Goal: Task Accomplishment & Management: Manage account settings

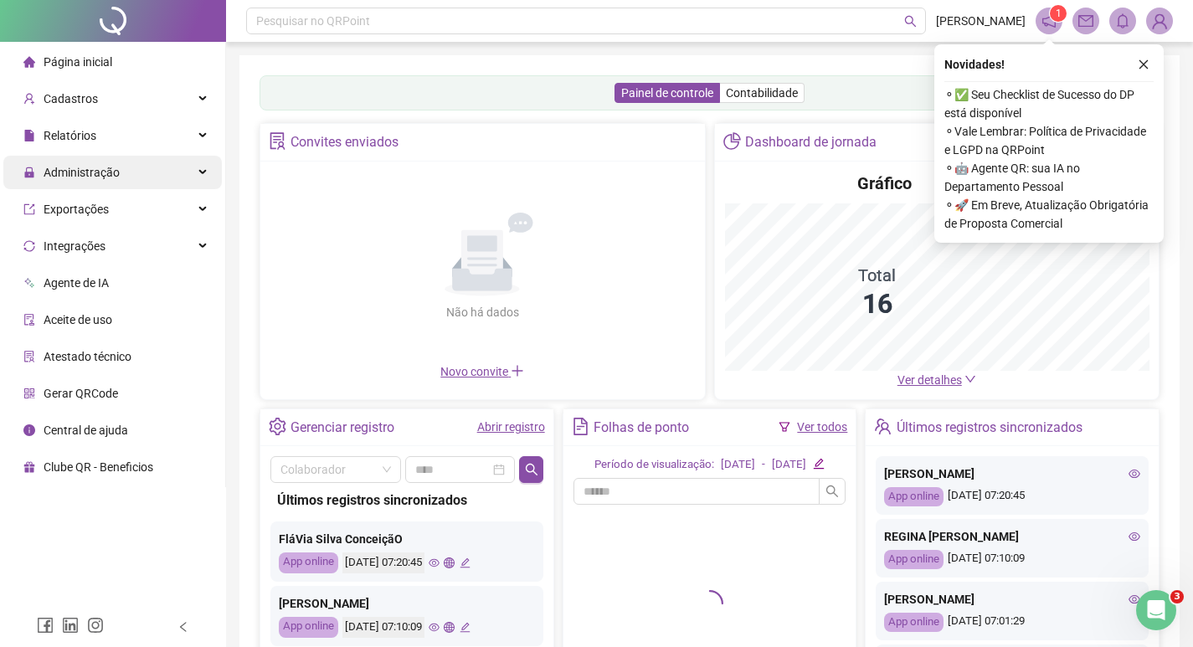
click at [97, 173] on span "Administração" at bounding box center [82, 172] width 76 height 13
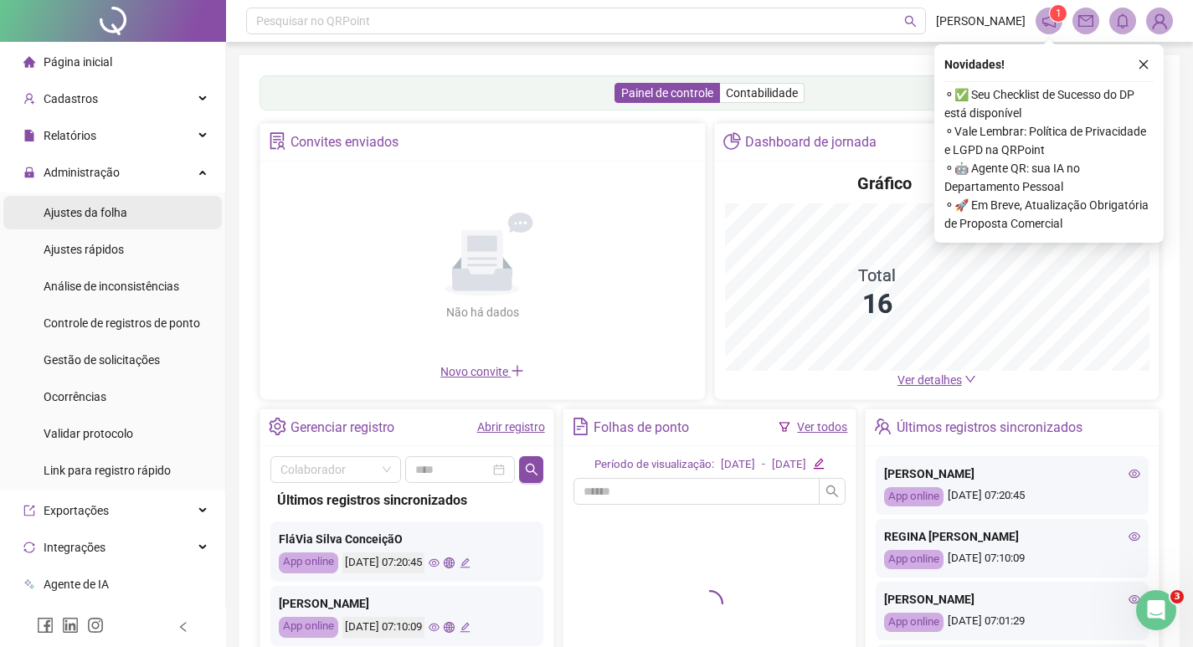
click at [93, 206] on span "Ajustes da folha" at bounding box center [86, 212] width 84 height 13
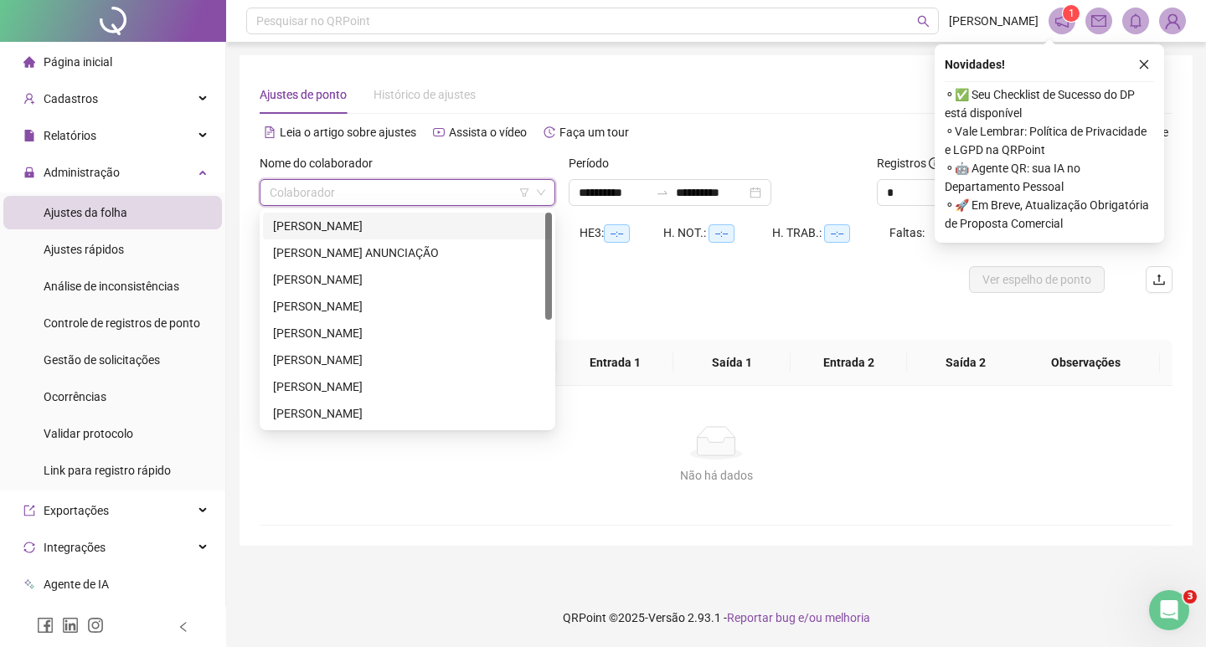
click at [366, 193] on input "search" at bounding box center [400, 192] width 260 height 25
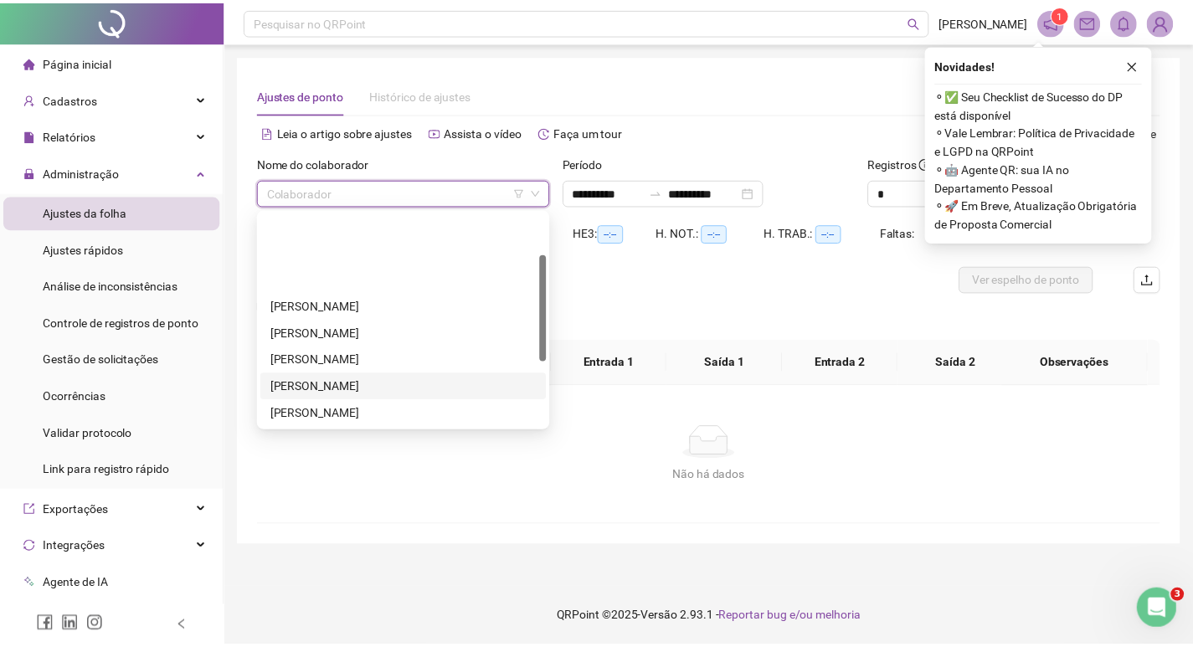
scroll to position [84, 0]
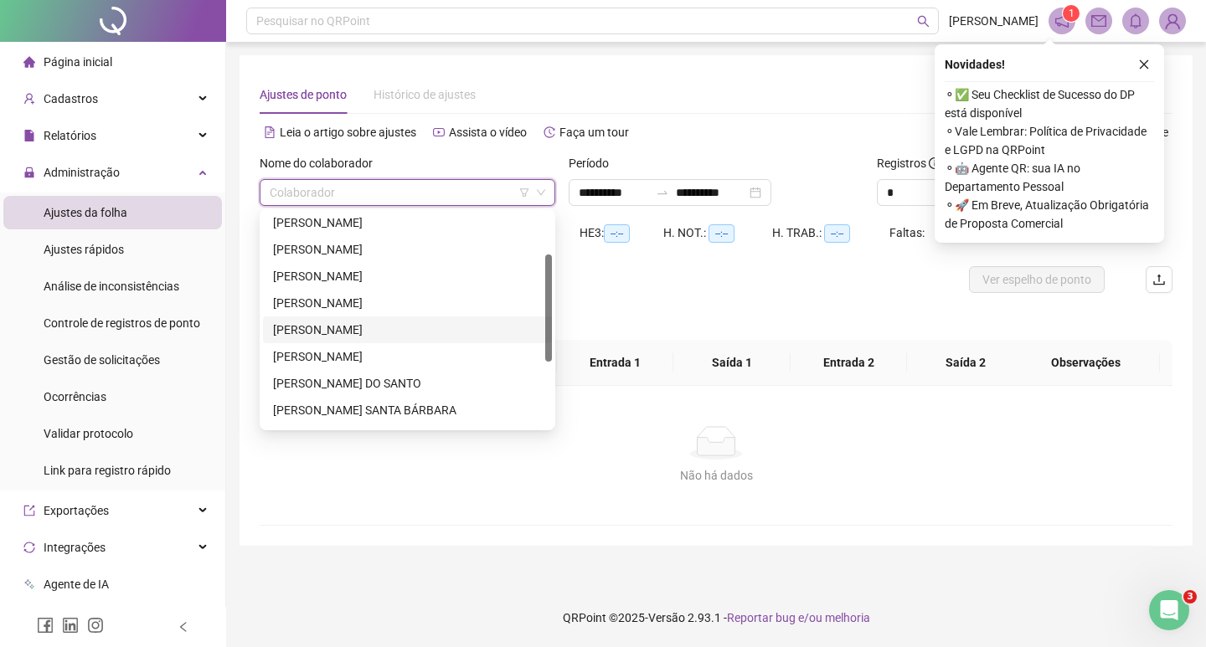
click at [388, 326] on div "[PERSON_NAME]" at bounding box center [407, 330] width 269 height 18
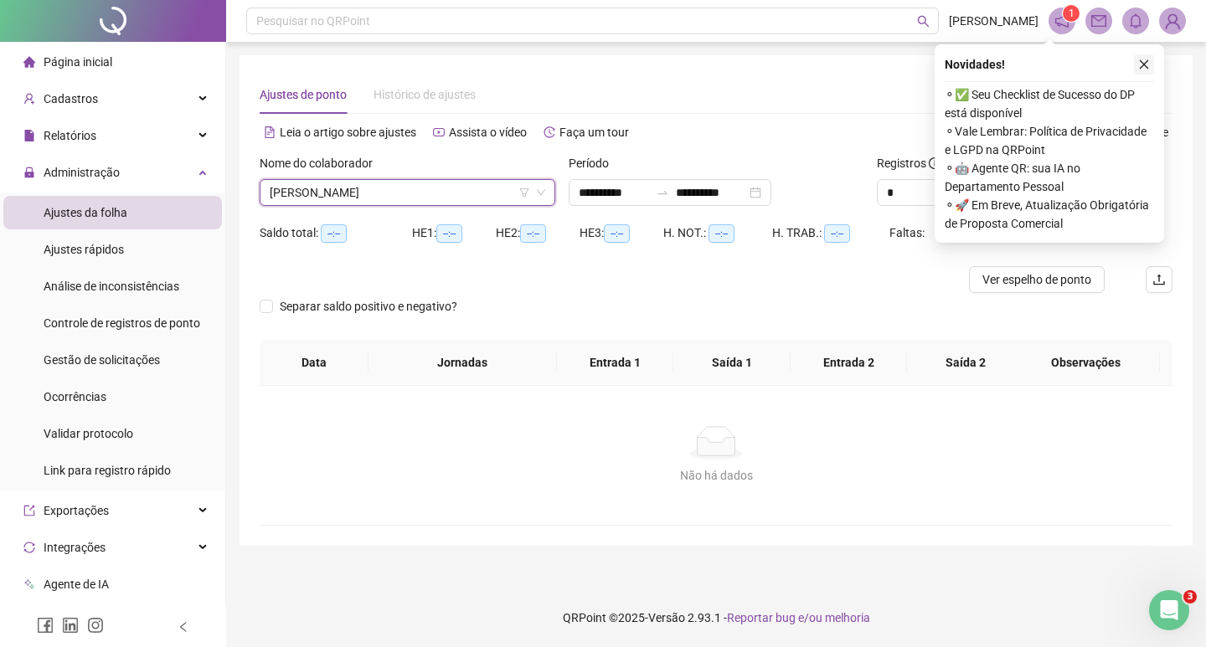
click at [1143, 62] on icon "close" at bounding box center [1144, 65] width 12 height 12
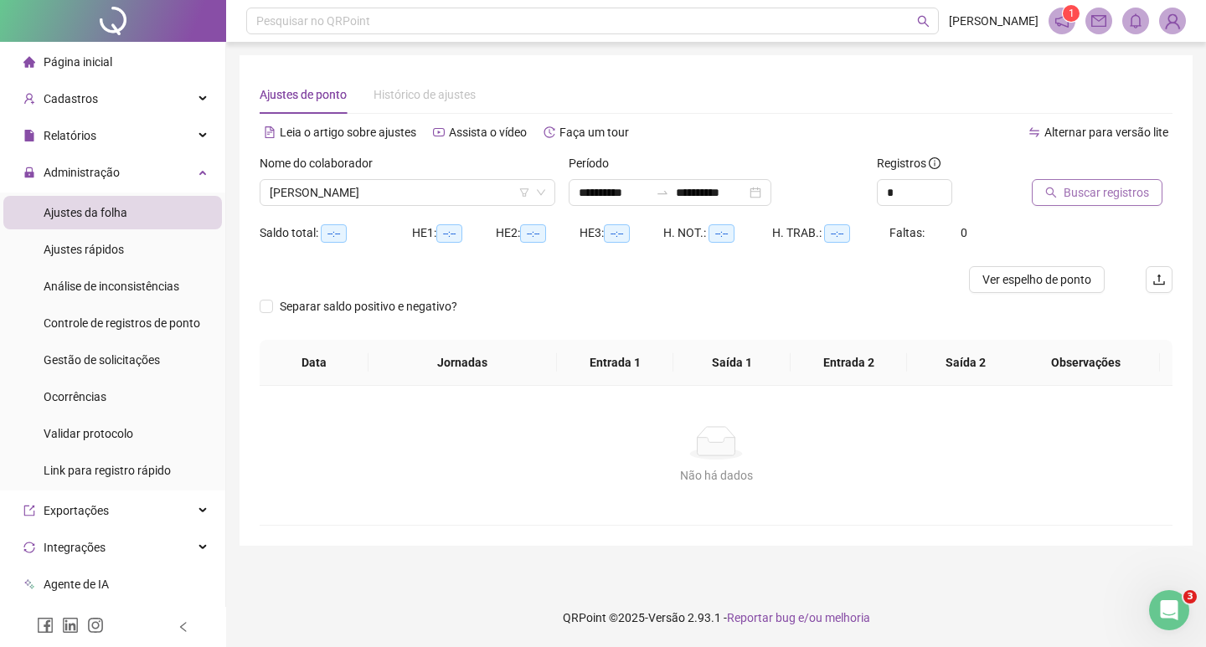
click at [1090, 195] on span "Buscar registros" at bounding box center [1106, 192] width 85 height 18
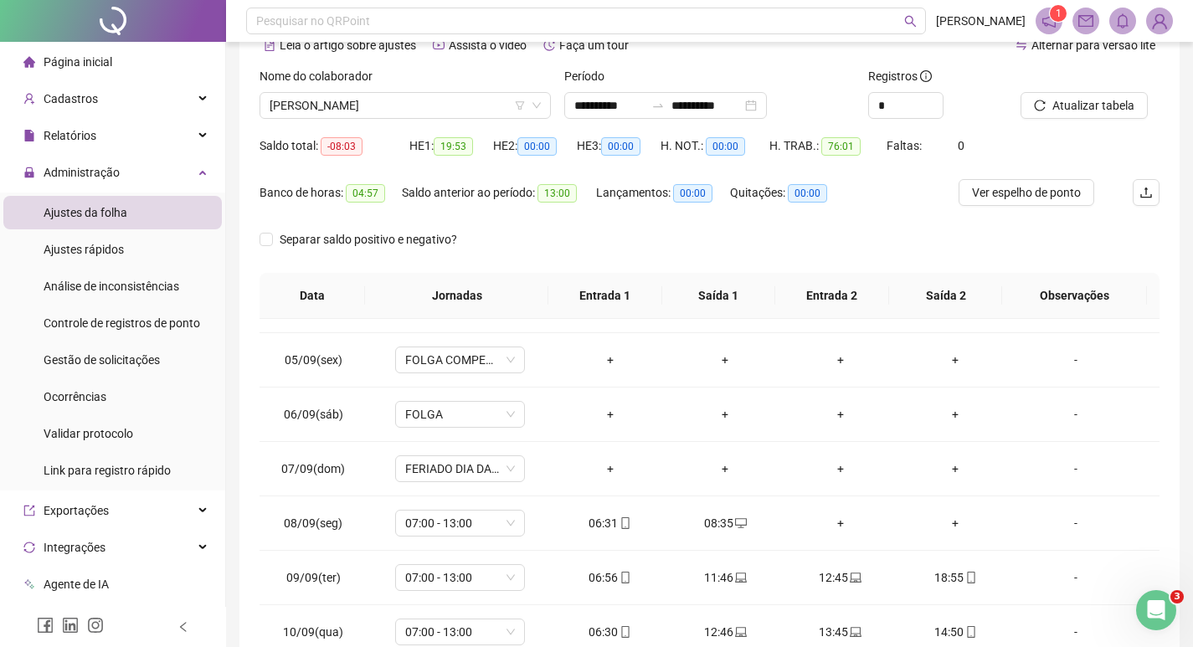
scroll to position [0, 0]
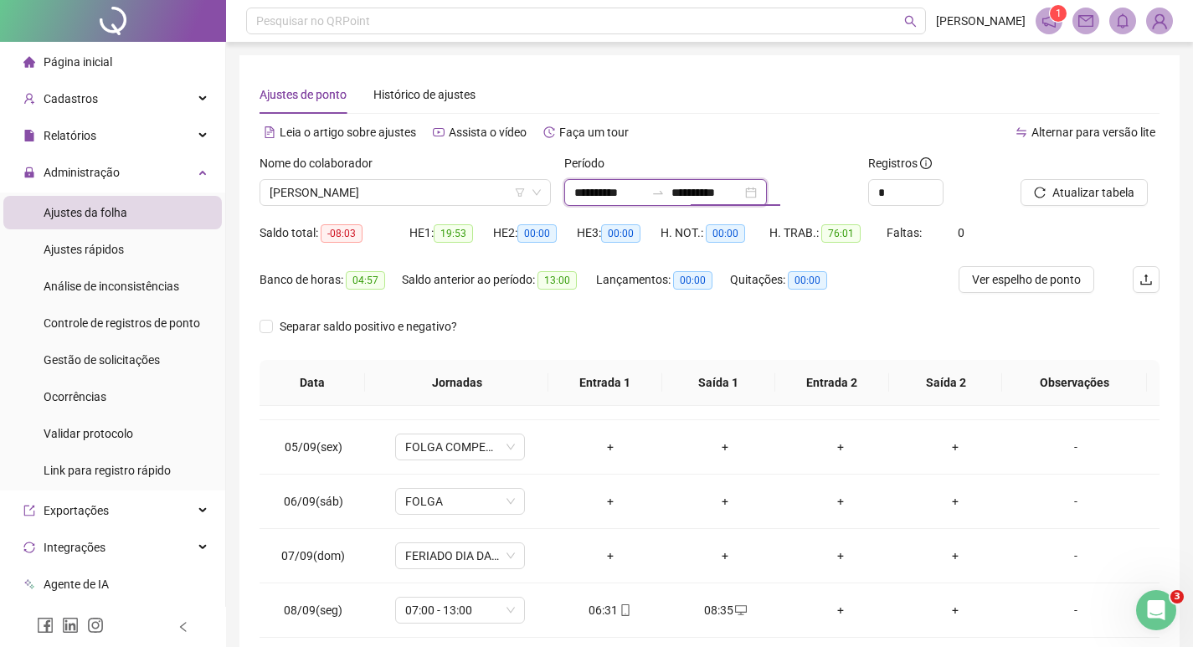
click at [742, 191] on input "**********" at bounding box center [707, 192] width 70 height 18
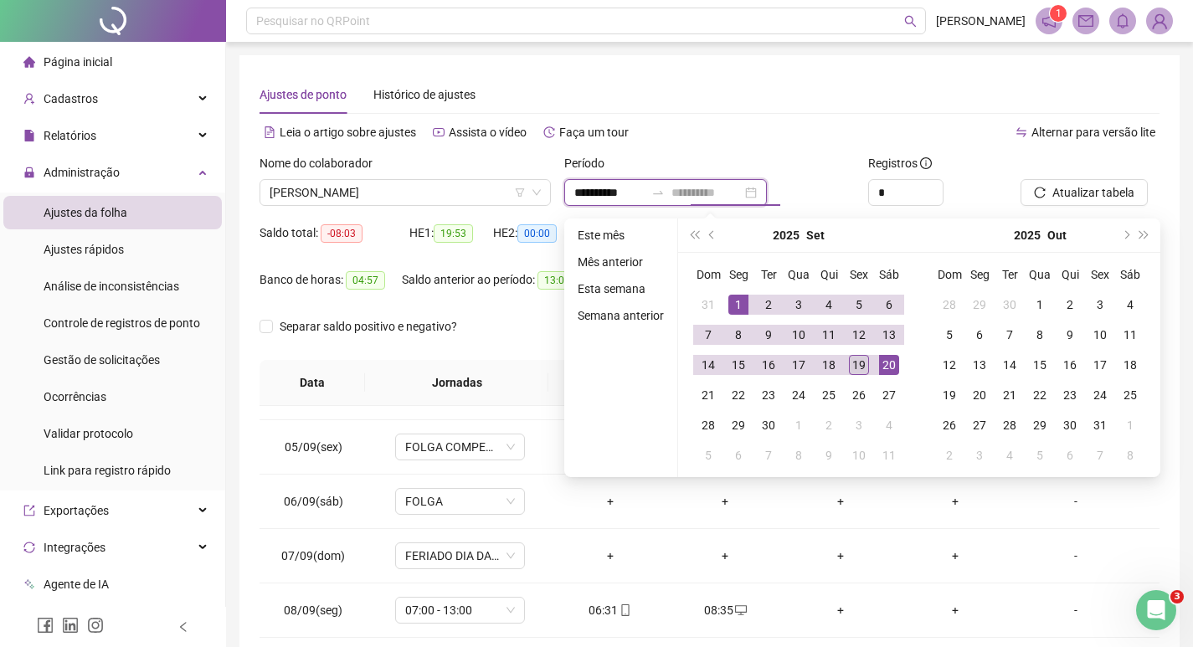
type input "**********"
click at [862, 366] on div "19" at bounding box center [859, 365] width 20 height 20
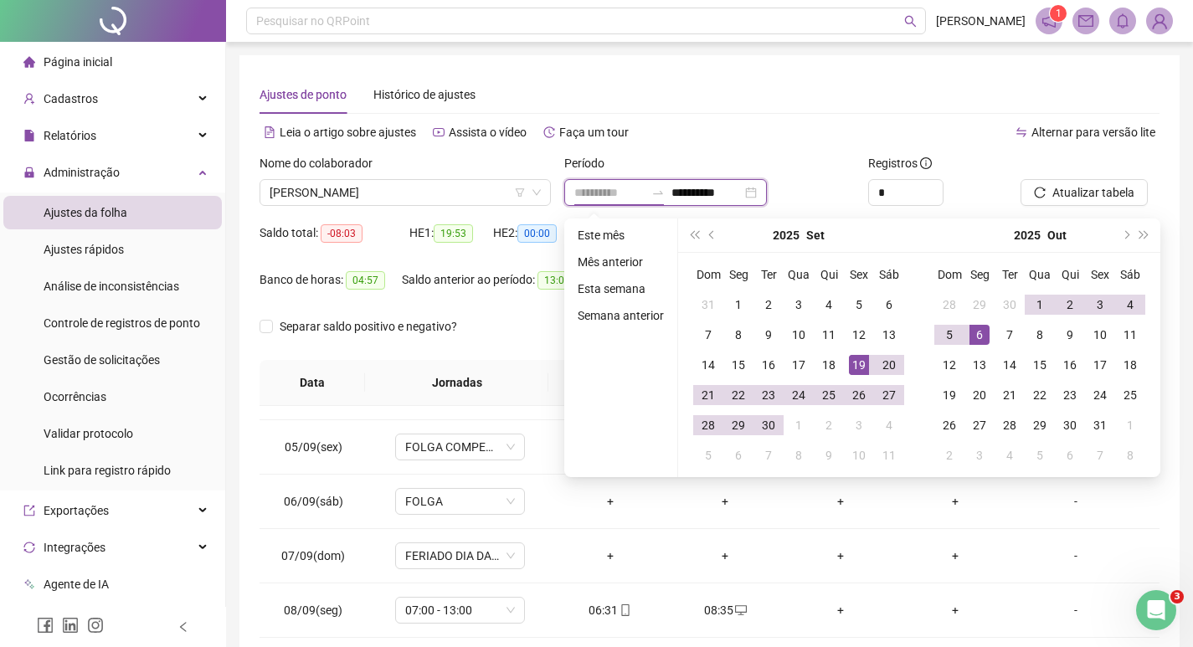
type input "**********"
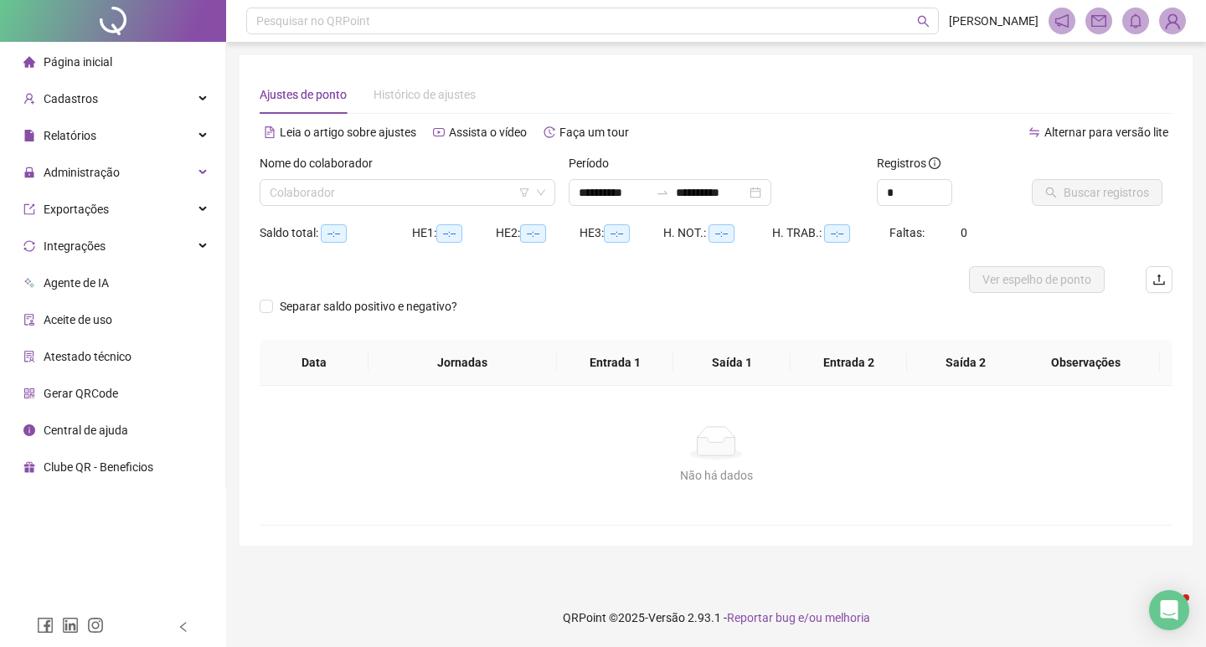
type input "**********"
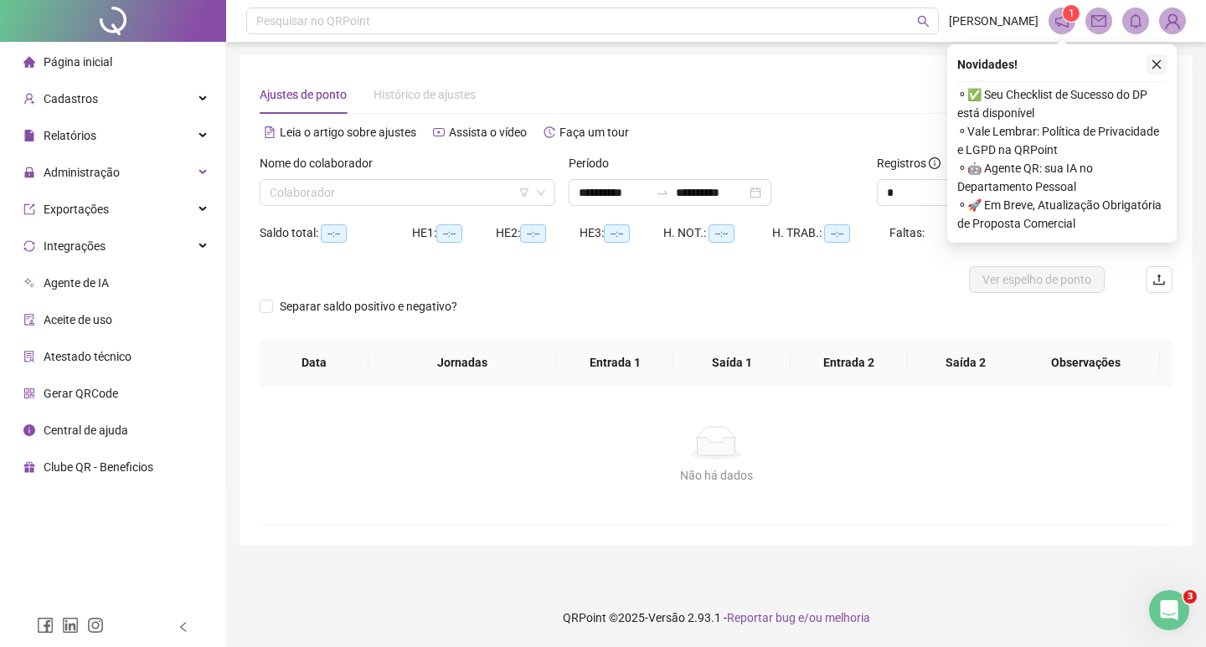
click at [1159, 67] on icon "close" at bounding box center [1156, 64] width 9 height 9
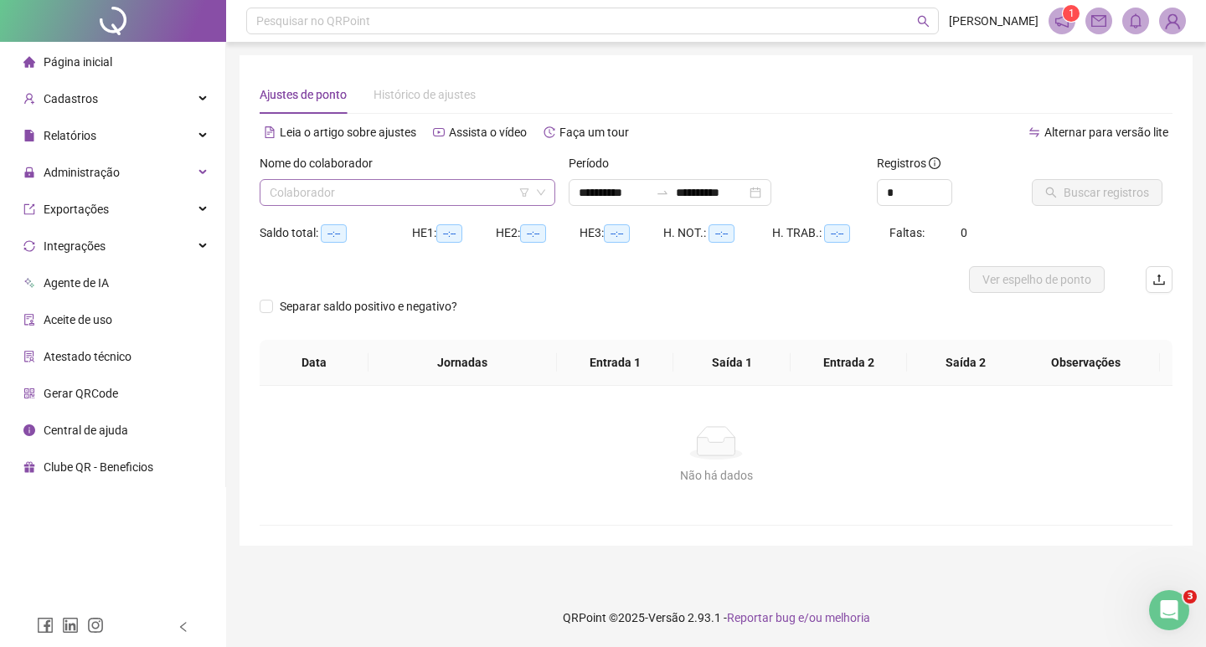
click at [405, 189] on input "search" at bounding box center [400, 192] width 260 height 25
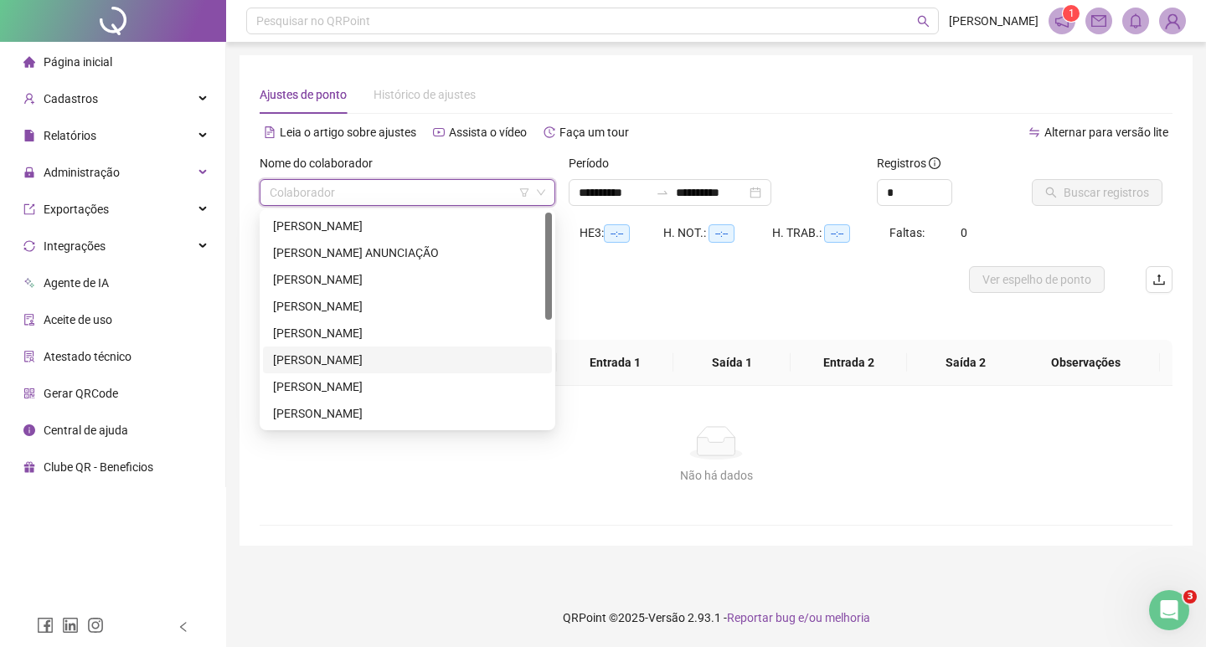
click at [389, 358] on div "[PERSON_NAME]" at bounding box center [407, 360] width 269 height 18
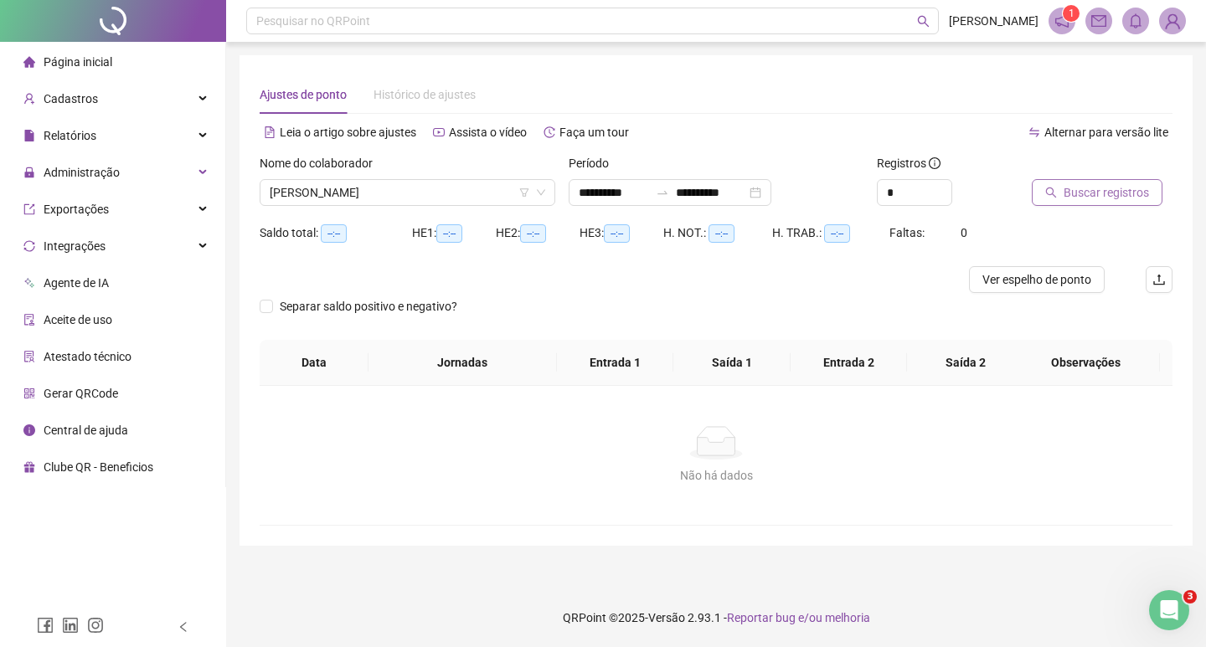
click at [1098, 193] on span "Buscar registros" at bounding box center [1106, 192] width 85 height 18
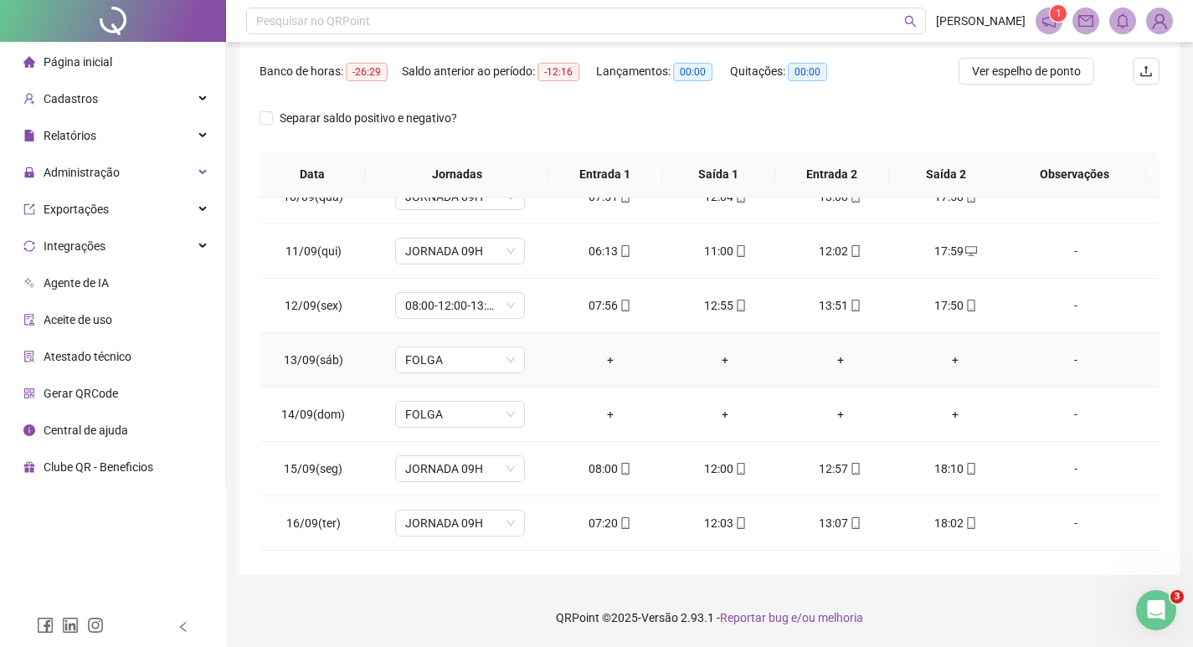
scroll to position [622, 0]
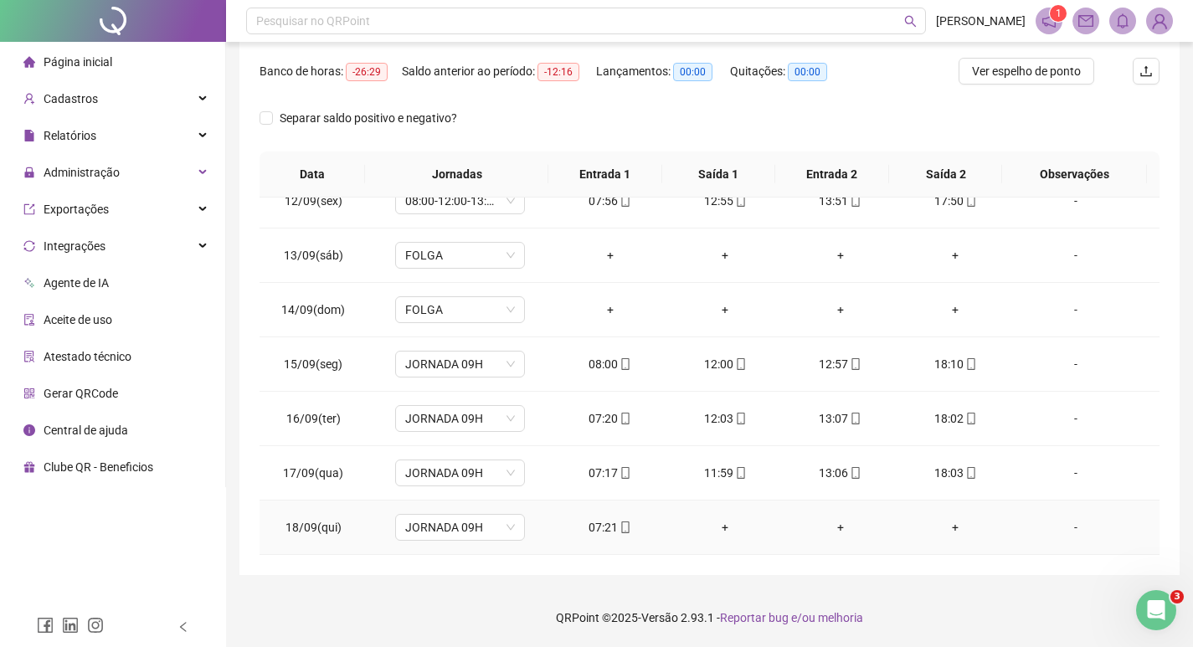
click at [1070, 534] on div "-" at bounding box center [1076, 527] width 99 height 18
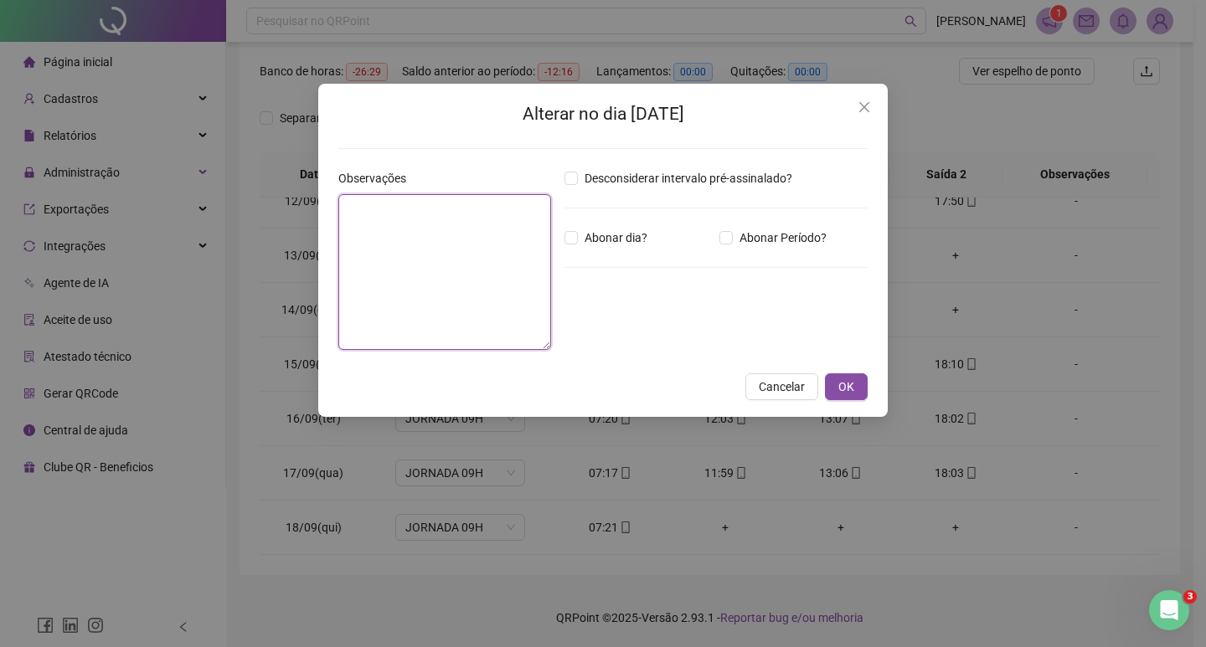
click at [418, 255] on textarea at bounding box center [444, 272] width 213 height 156
type textarea "**********"
click at [848, 390] on span "OK" at bounding box center [846, 387] width 16 height 18
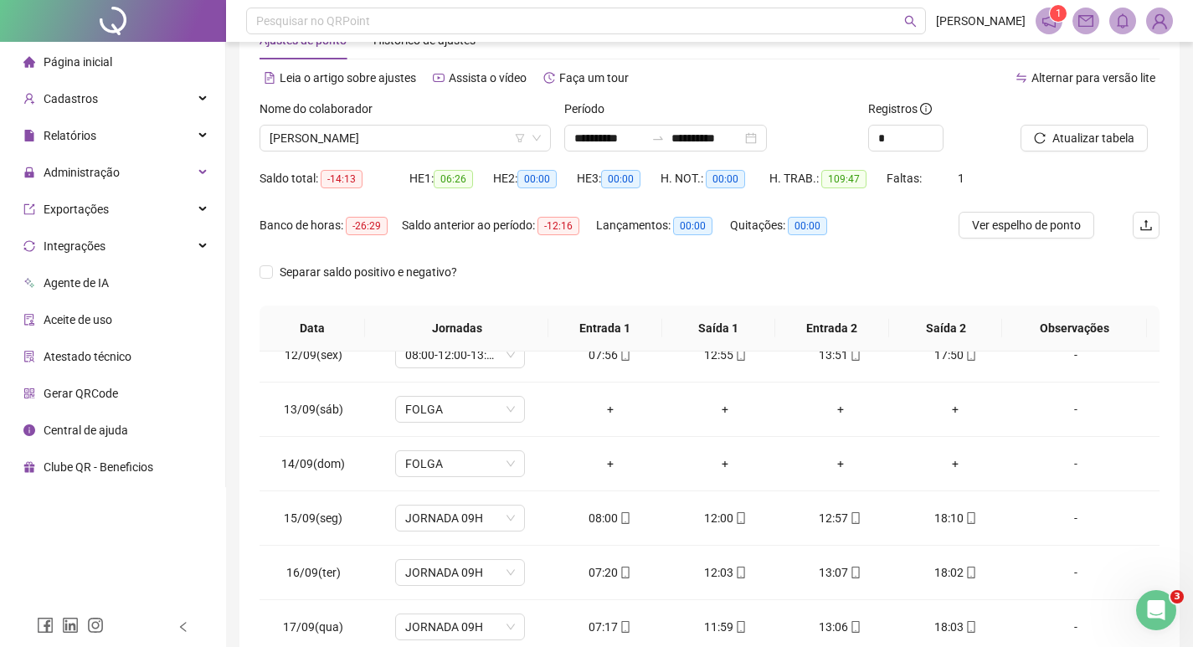
scroll to position [0, 0]
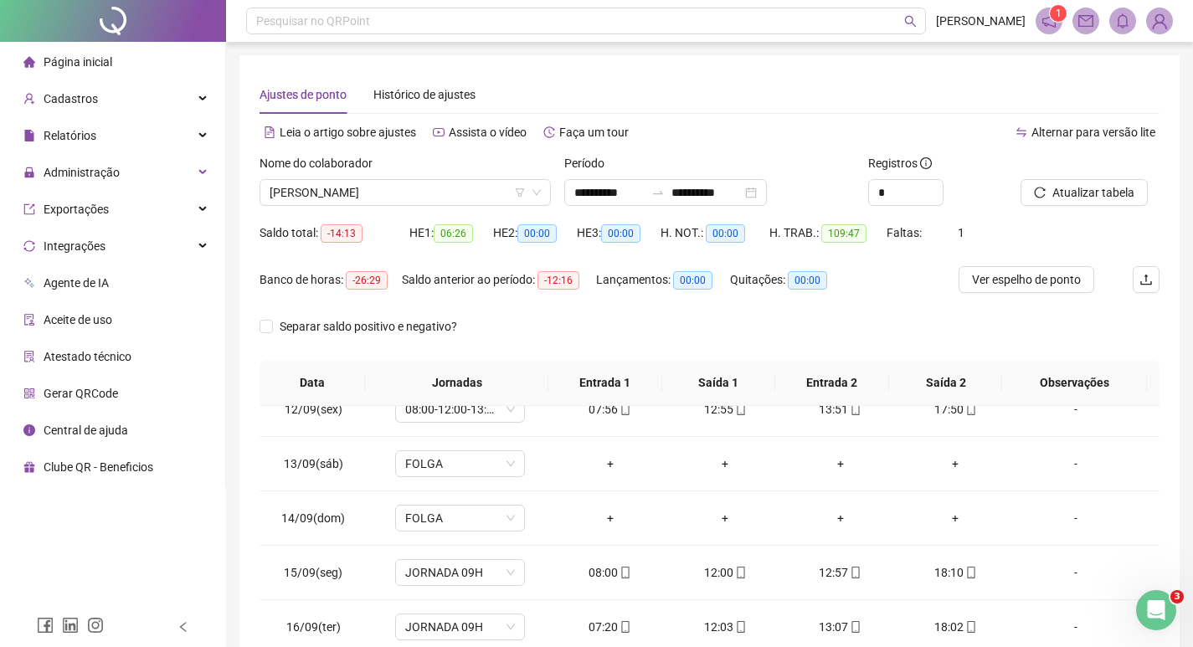
click at [1069, 176] on div at bounding box center [1069, 166] width 97 height 25
click at [1068, 193] on span "Atualizar tabela" at bounding box center [1094, 192] width 82 height 18
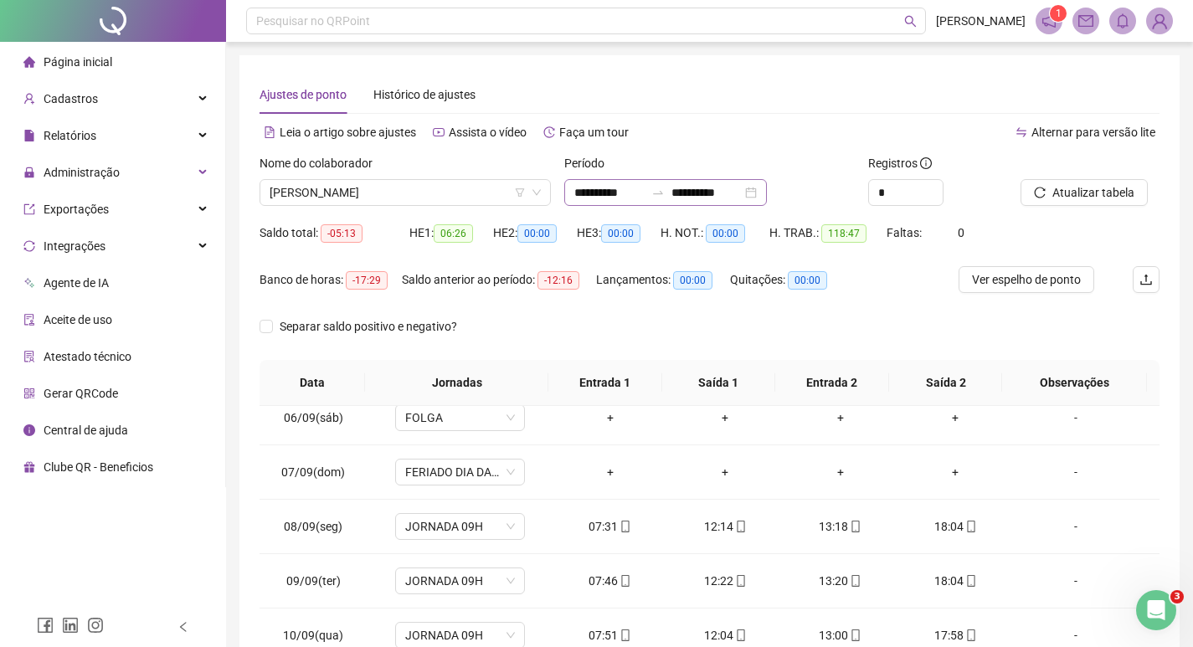
click at [672, 188] on div at bounding box center [658, 192] width 27 height 13
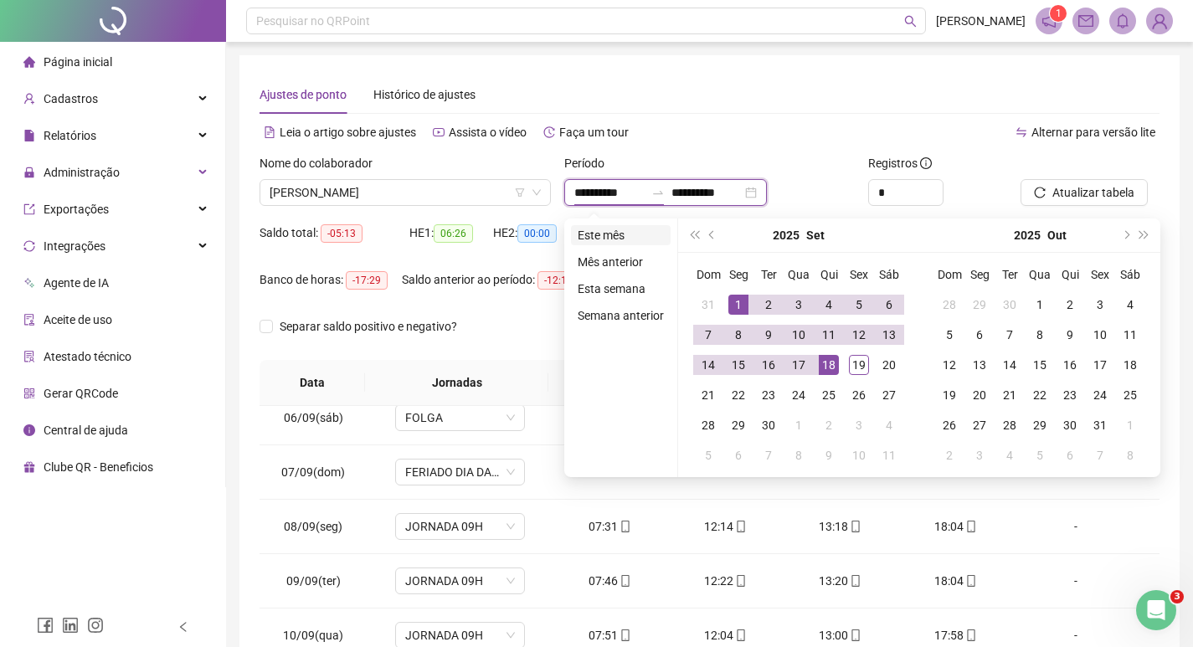
type input "**********"
click at [602, 237] on li "Este mês" at bounding box center [621, 235] width 100 height 20
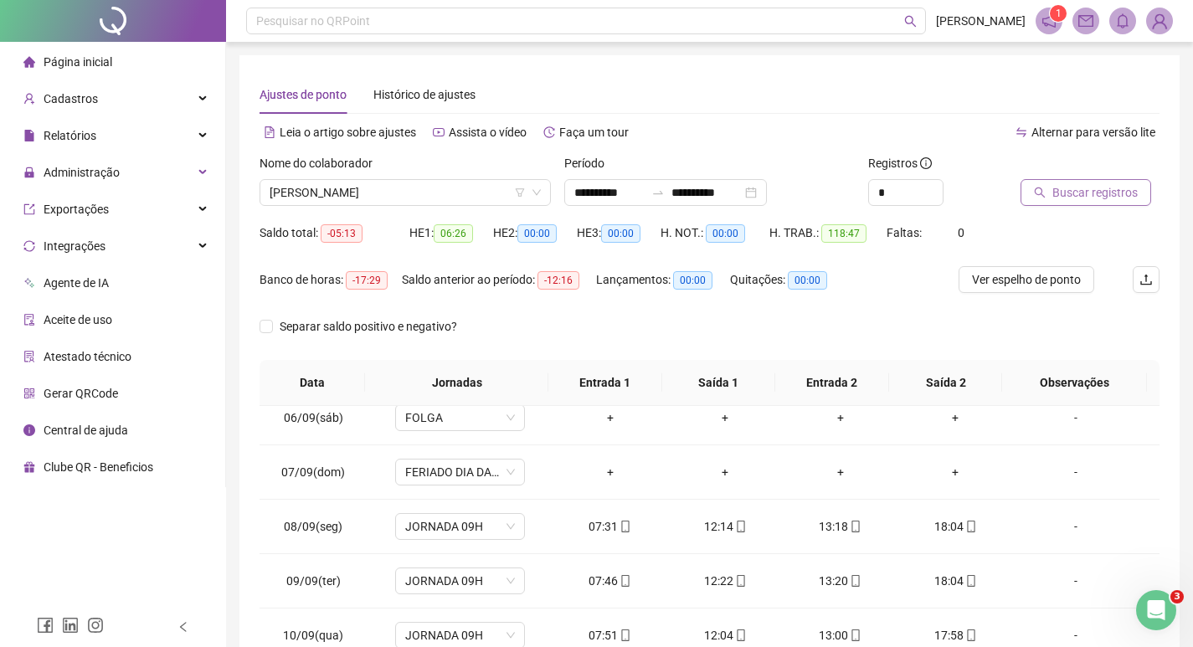
click at [1060, 194] on span "Buscar registros" at bounding box center [1095, 192] width 85 height 18
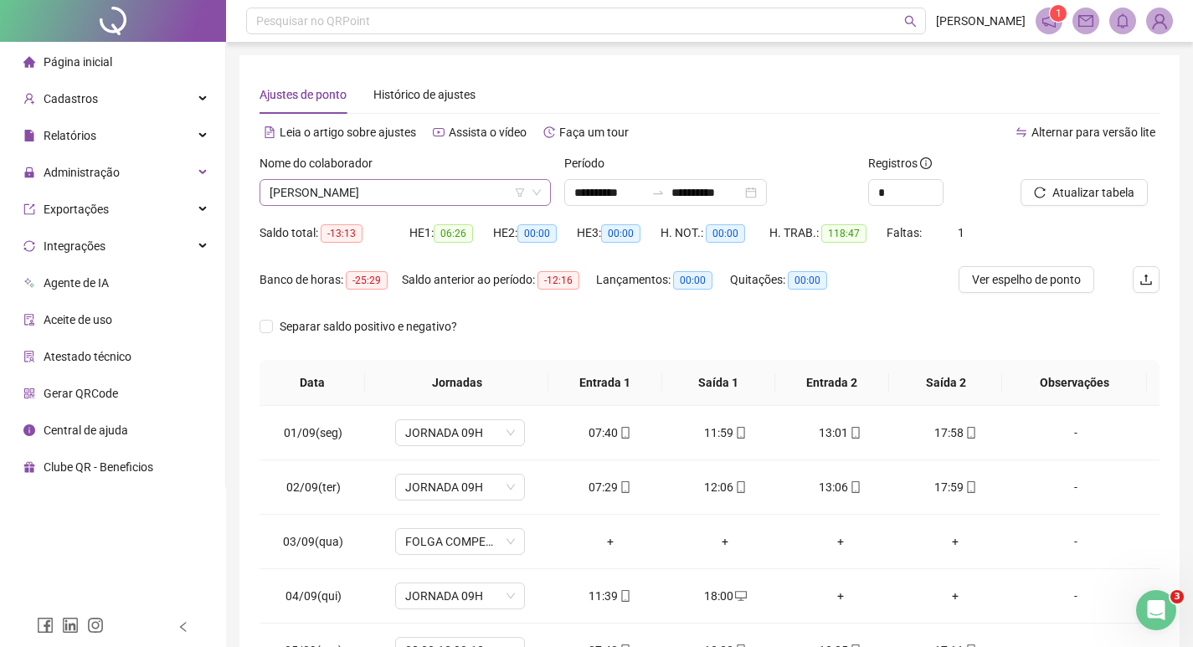
click at [379, 189] on span "[PERSON_NAME]" at bounding box center [405, 192] width 271 height 25
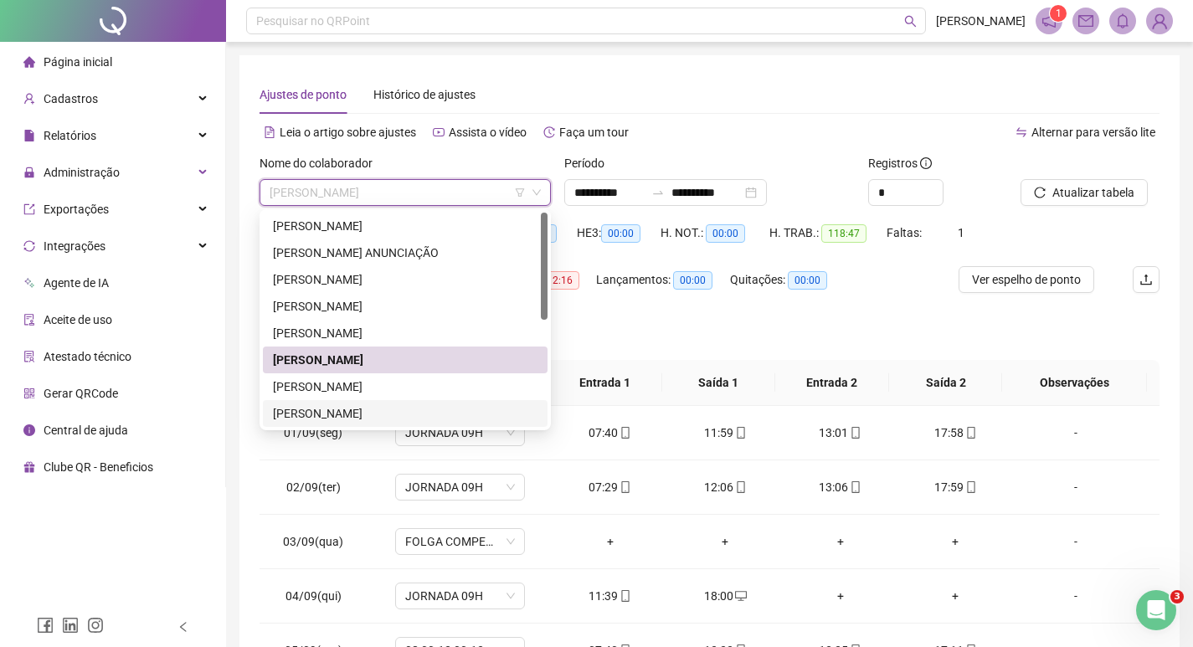
click at [393, 407] on div "[PERSON_NAME]" at bounding box center [405, 414] width 265 height 18
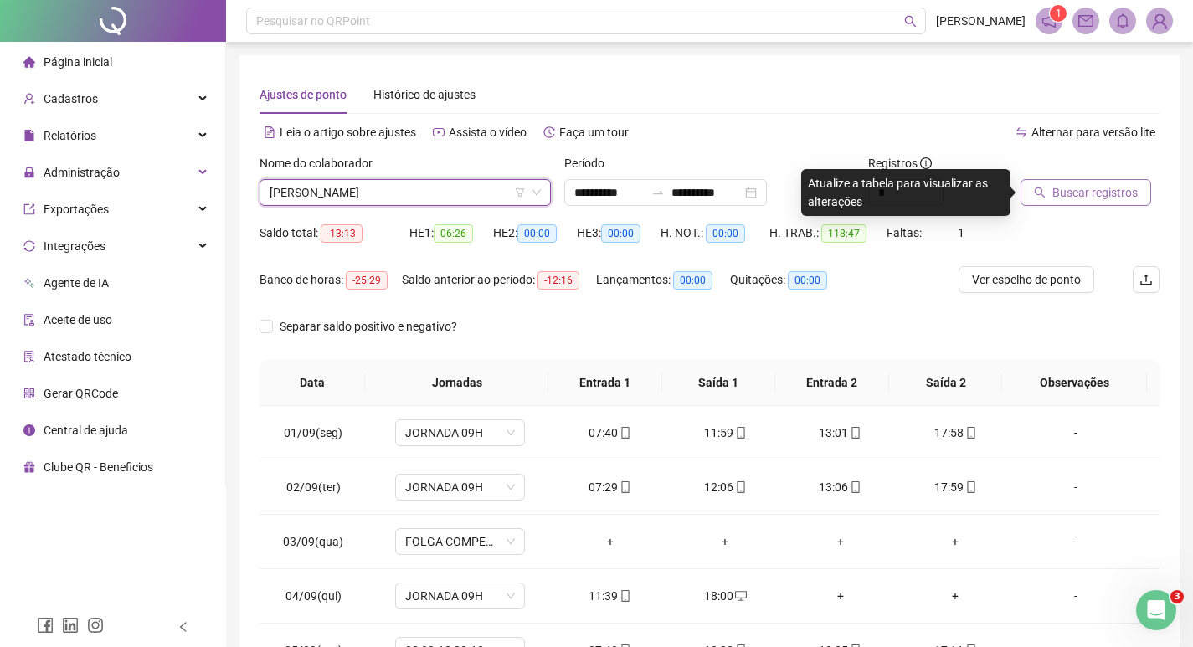
click at [1095, 201] on span "Buscar registros" at bounding box center [1095, 192] width 85 height 18
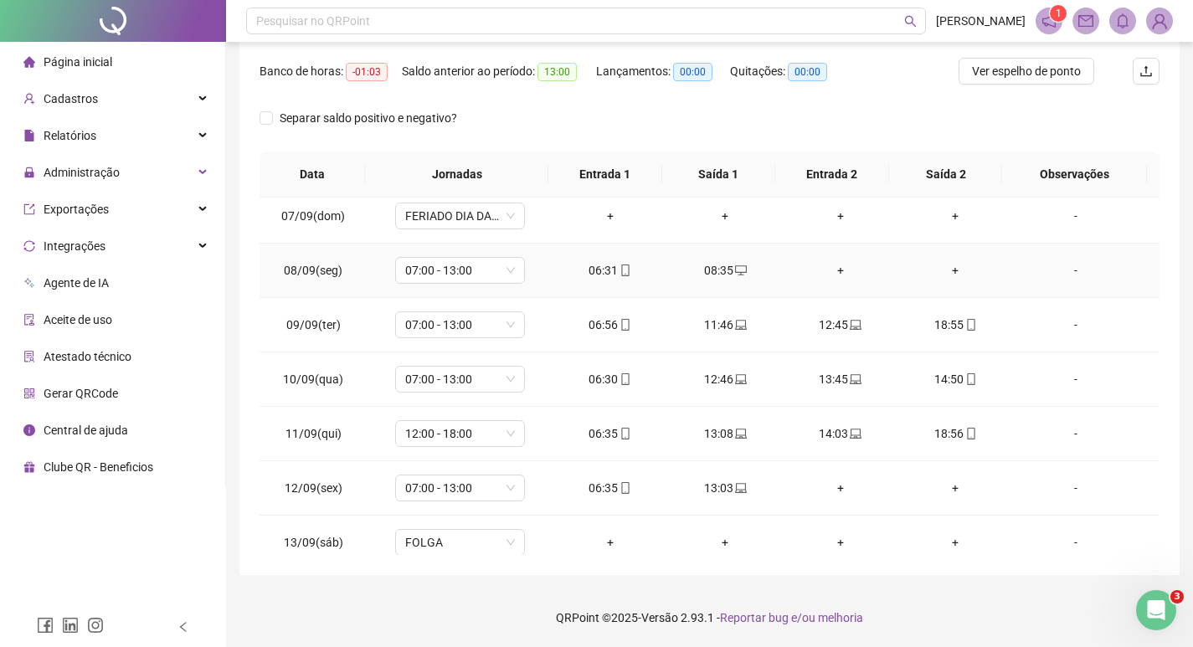
scroll to position [677, 0]
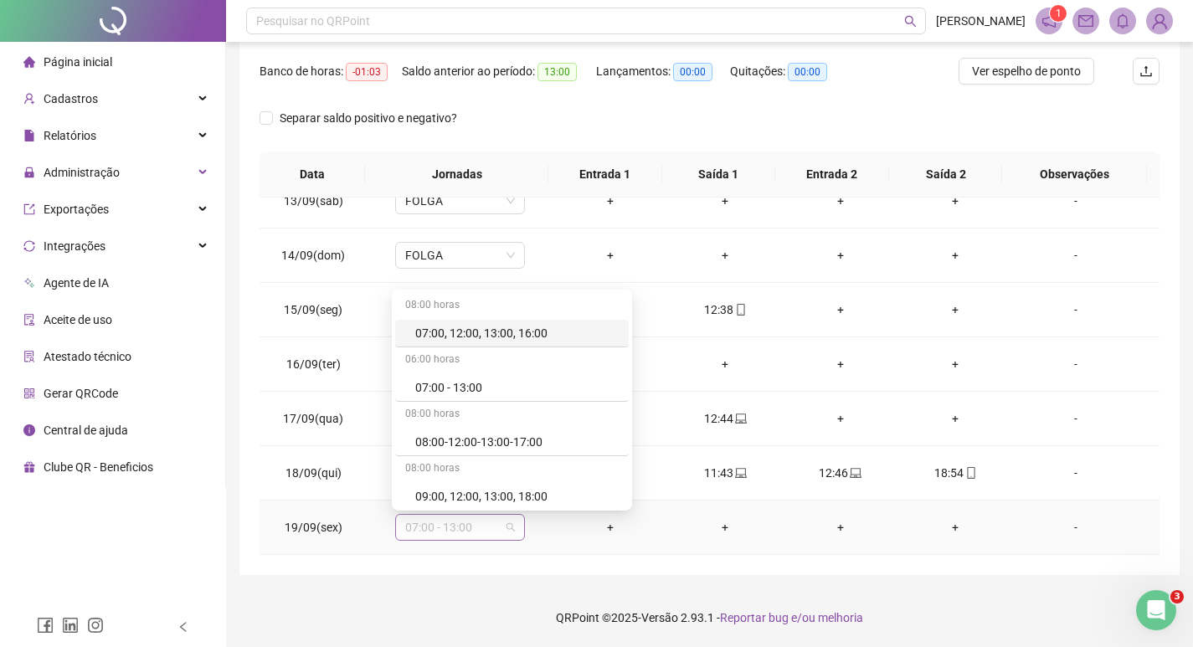
click at [441, 527] on span "07:00 - 13:00" at bounding box center [460, 527] width 110 height 25
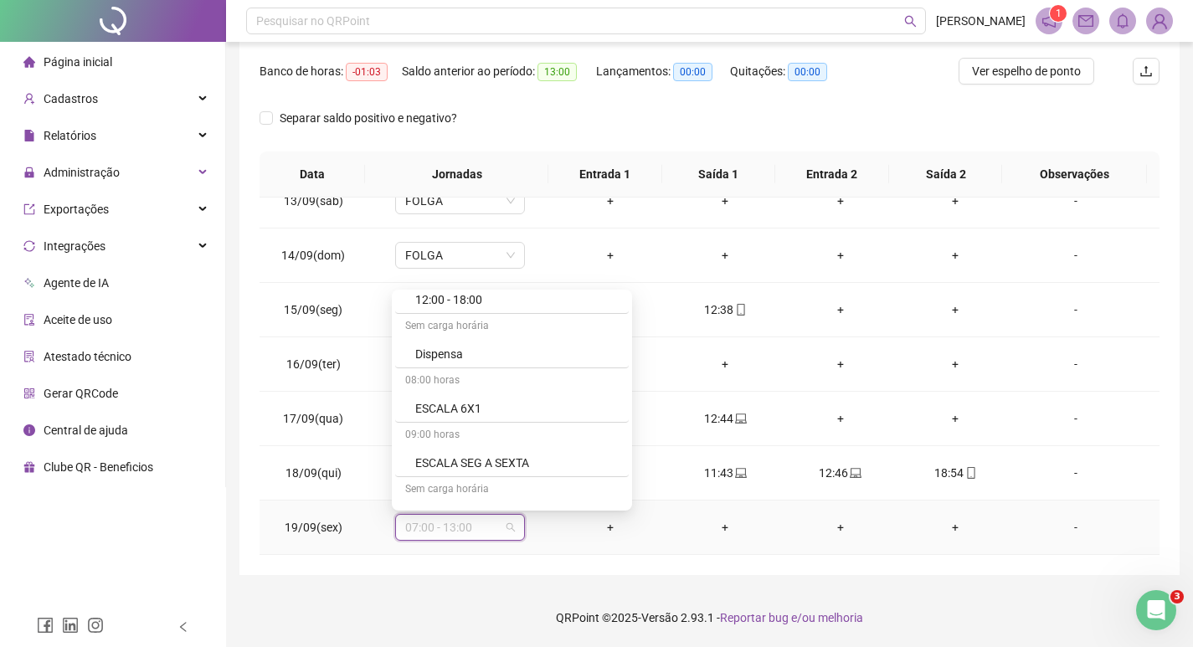
scroll to position [419, 0]
click at [486, 461] on div "Folga compensatória" at bounding box center [517, 459] width 204 height 18
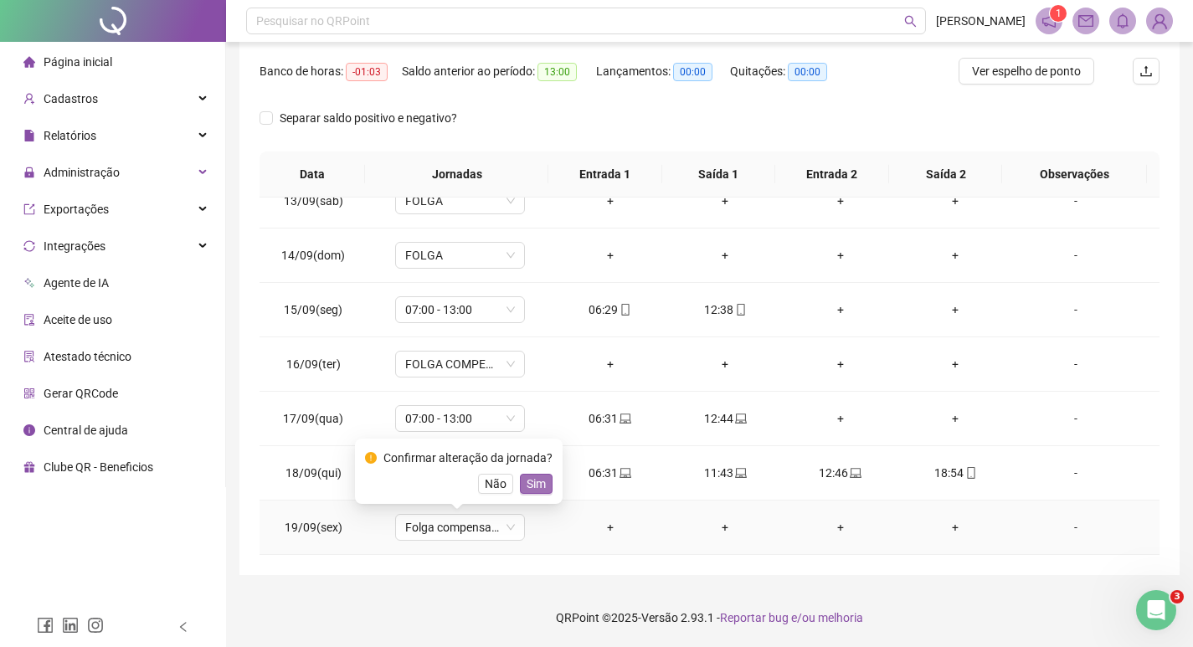
click at [537, 489] on span "Sim" at bounding box center [536, 484] width 19 height 18
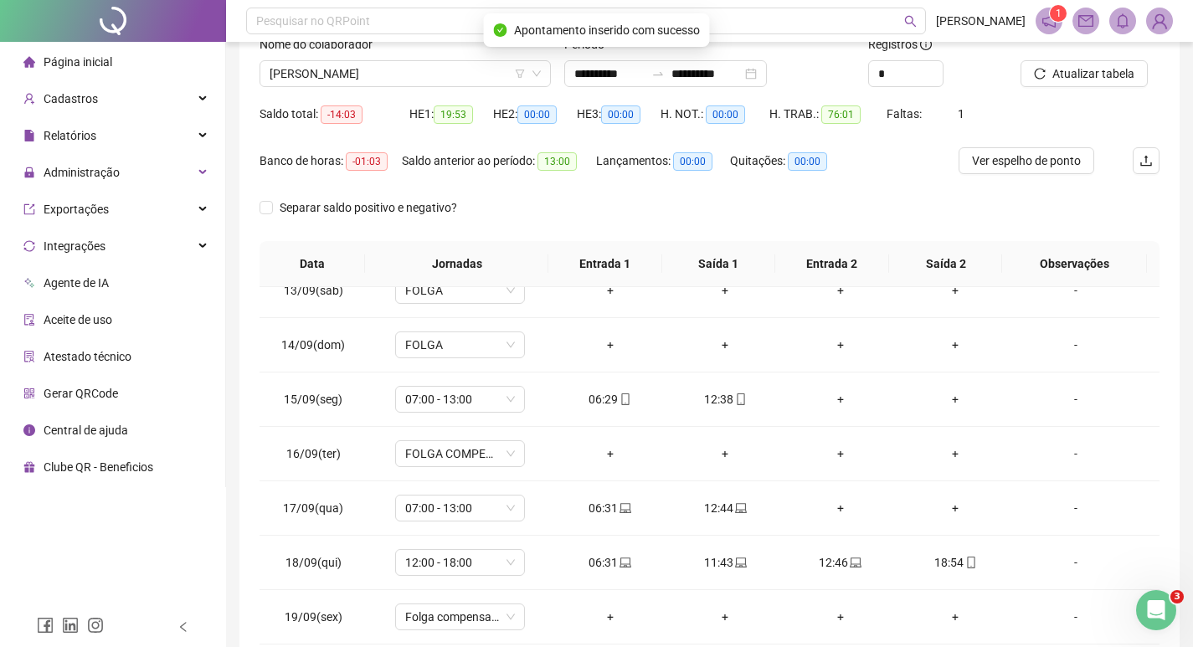
scroll to position [0, 0]
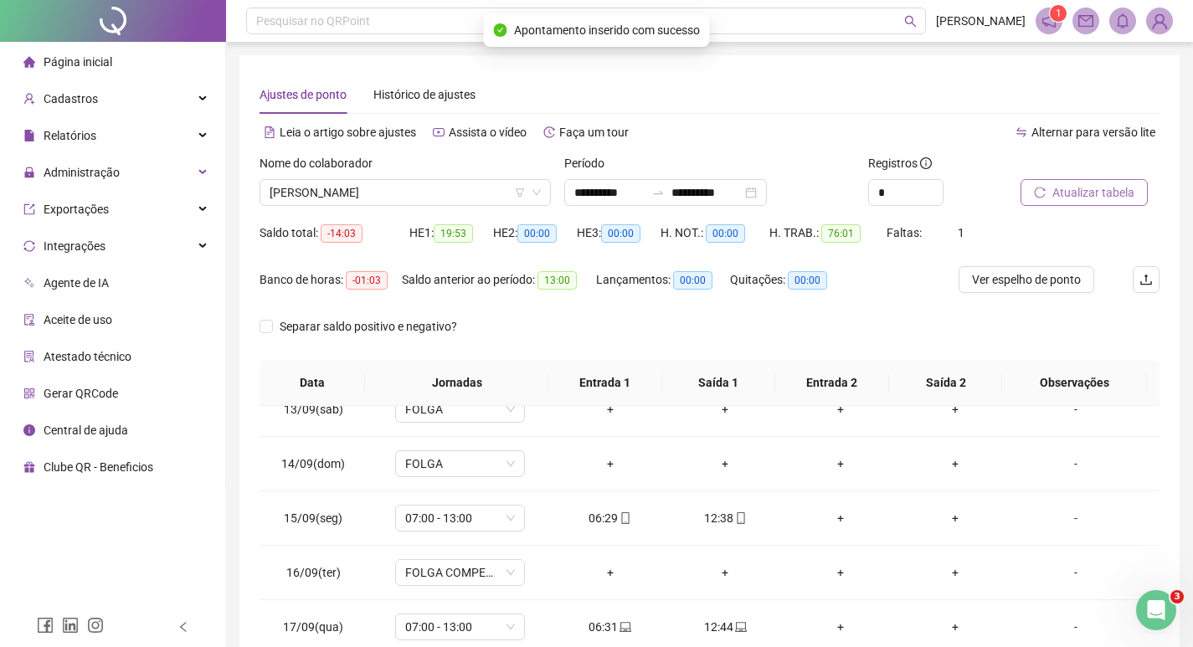
click at [1115, 181] on button "Atualizar tabela" at bounding box center [1084, 192] width 127 height 27
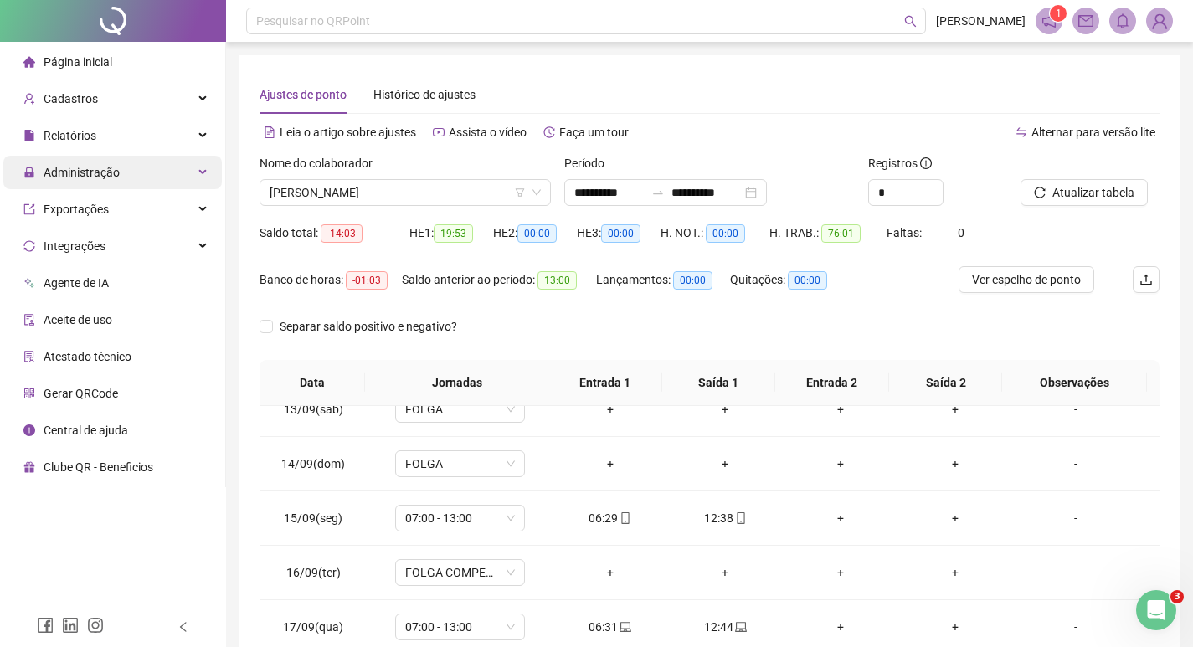
click at [105, 166] on span "Administração" at bounding box center [82, 172] width 76 height 13
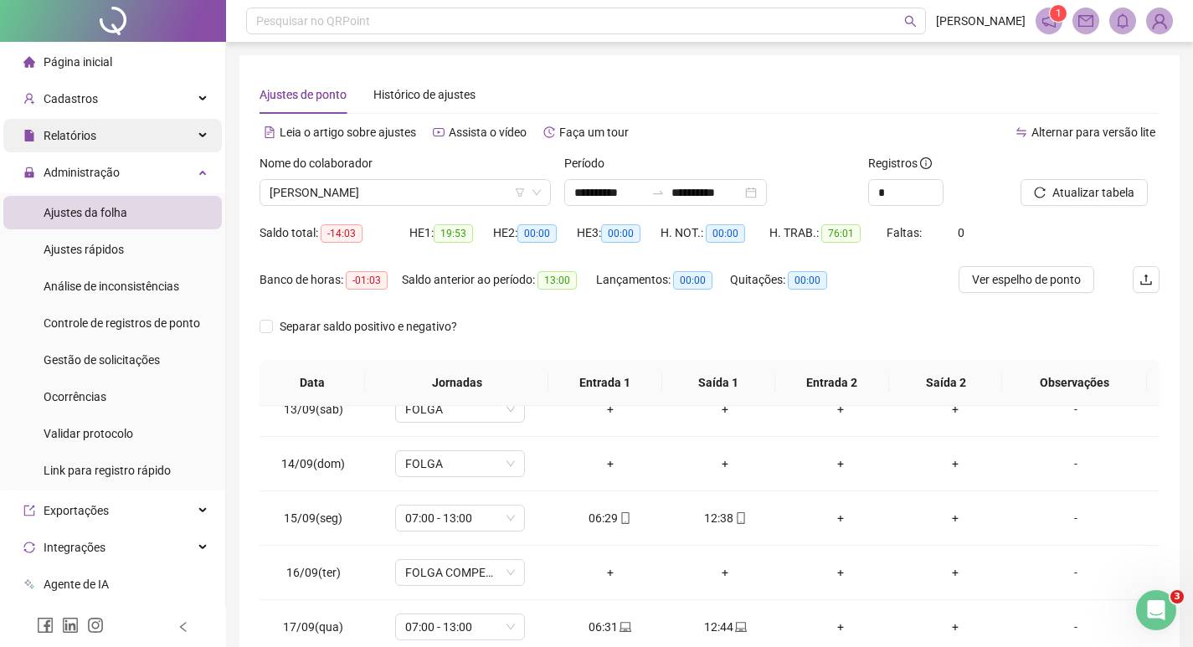
click at [83, 137] on span "Relatórios" at bounding box center [70, 135] width 53 height 13
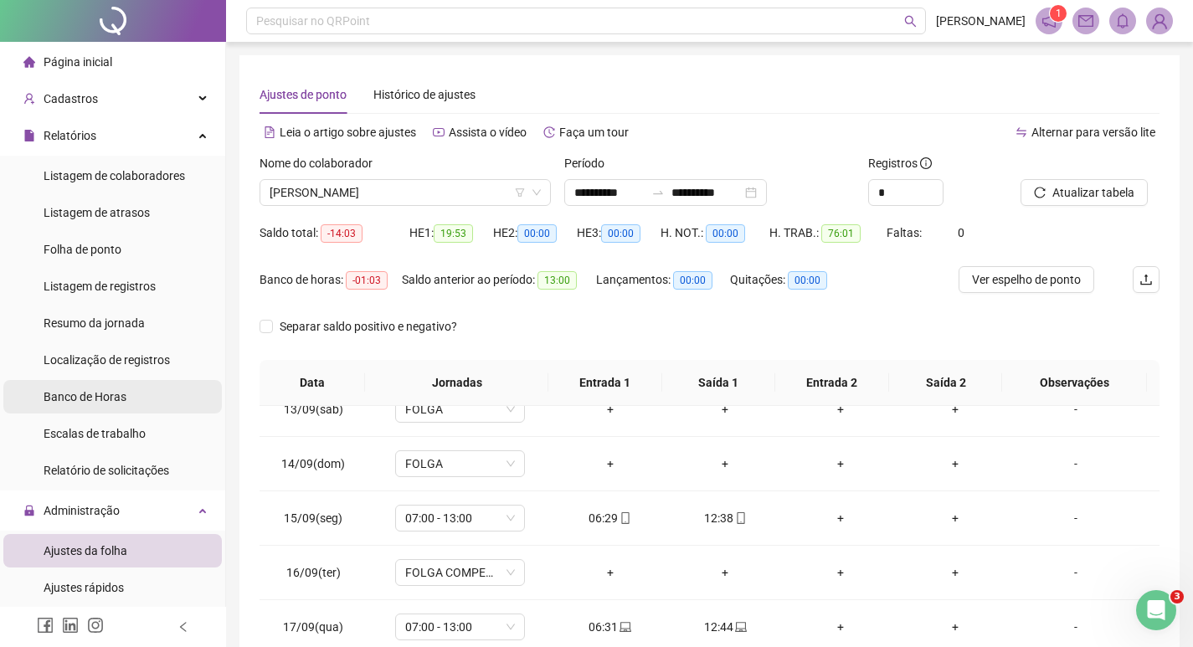
click at [101, 397] on span "Banco de Horas" at bounding box center [85, 396] width 83 height 13
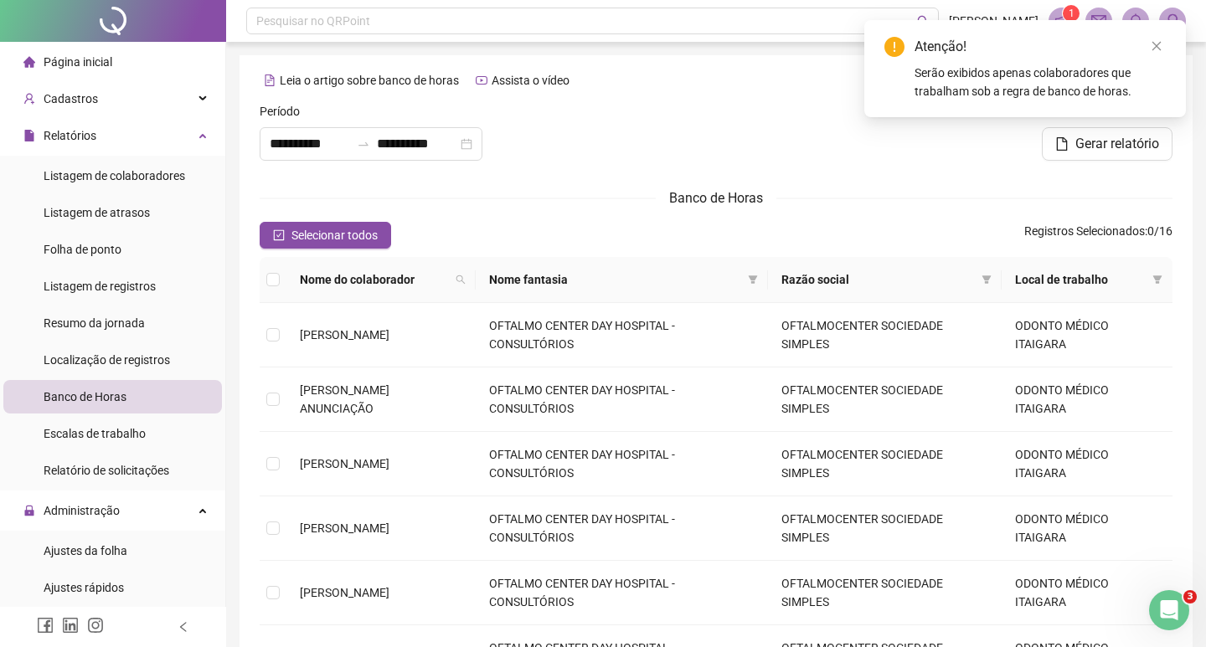
type input "**********"
click at [1144, 44] on icon "close" at bounding box center [1144, 46] width 12 height 12
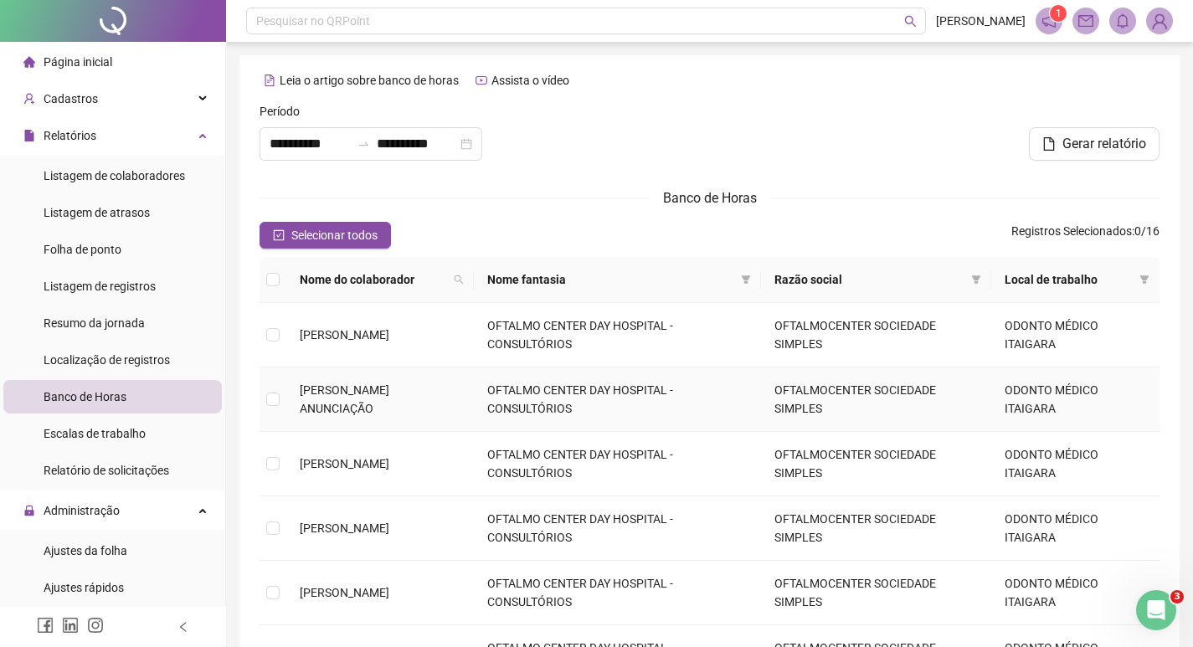
click at [265, 402] on td at bounding box center [273, 400] width 27 height 64
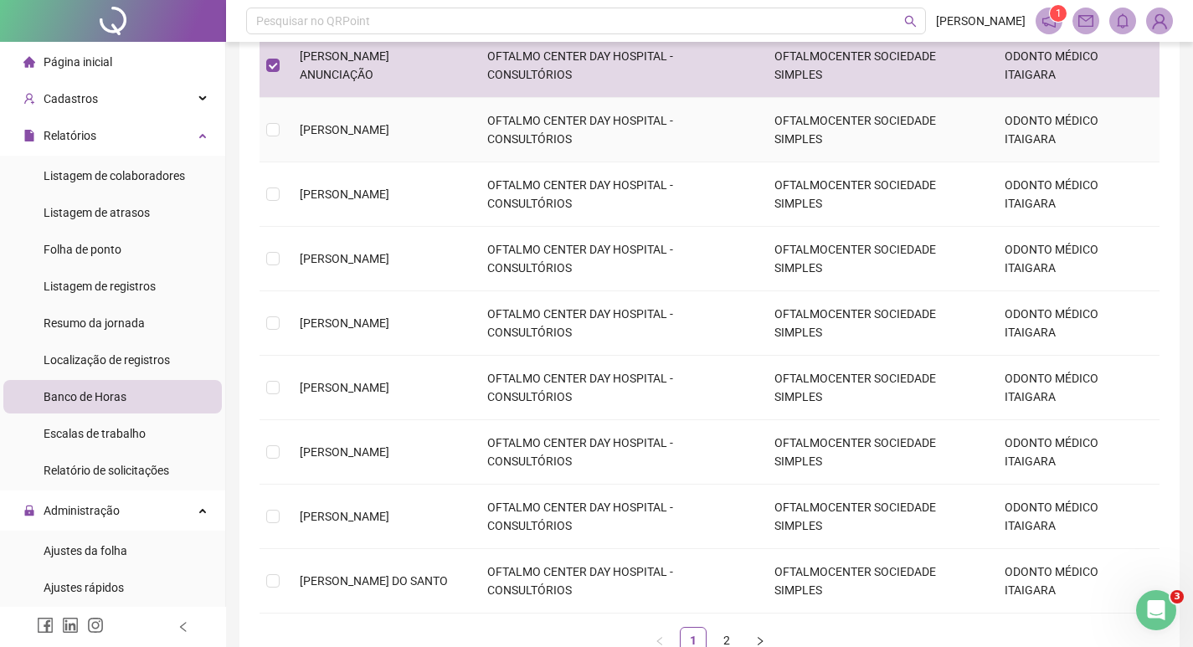
scroll to position [335, 0]
click at [276, 444] on label at bounding box center [272, 451] width 13 height 18
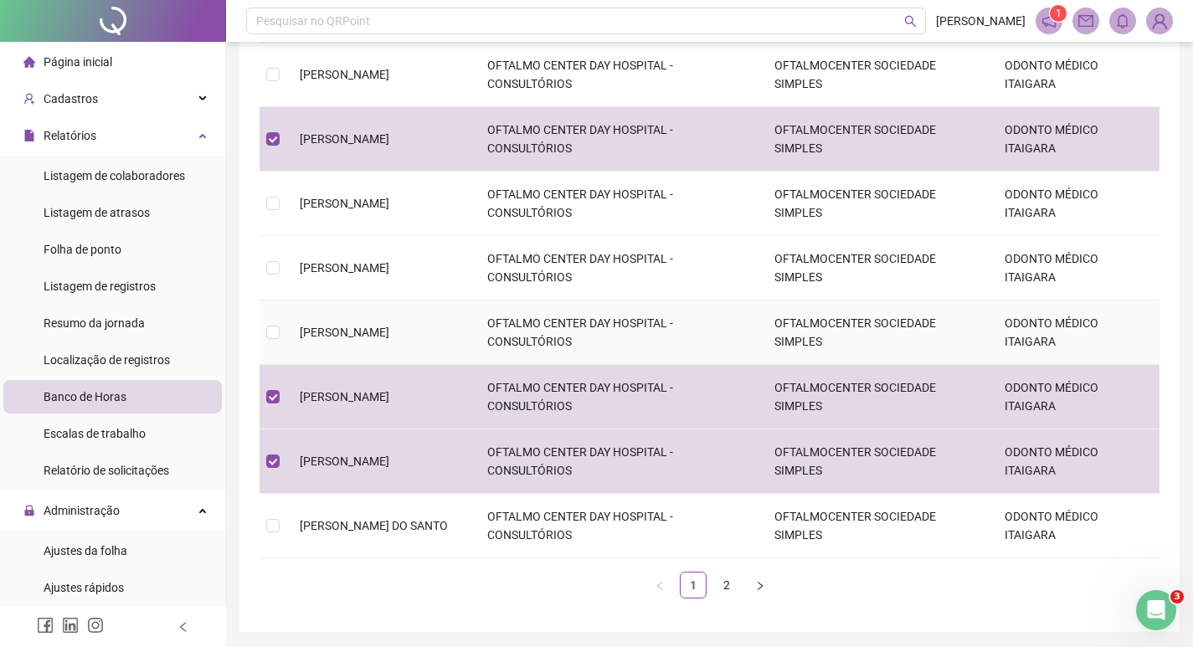
scroll to position [446, 0]
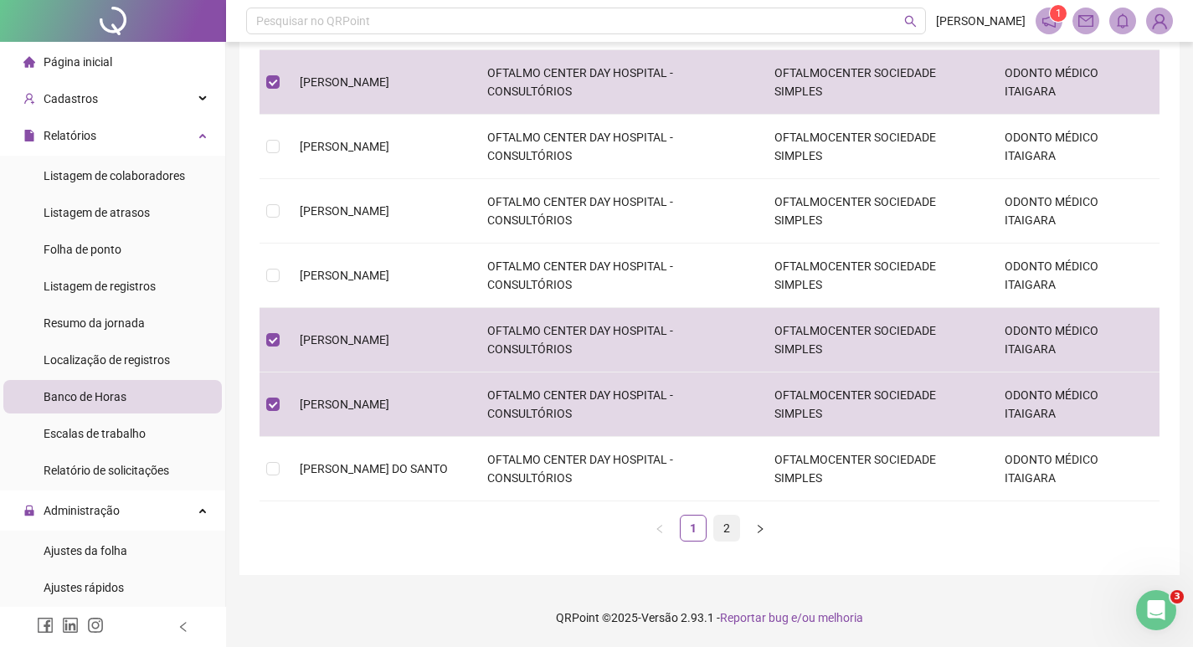
click at [731, 528] on link "2" at bounding box center [726, 528] width 25 height 25
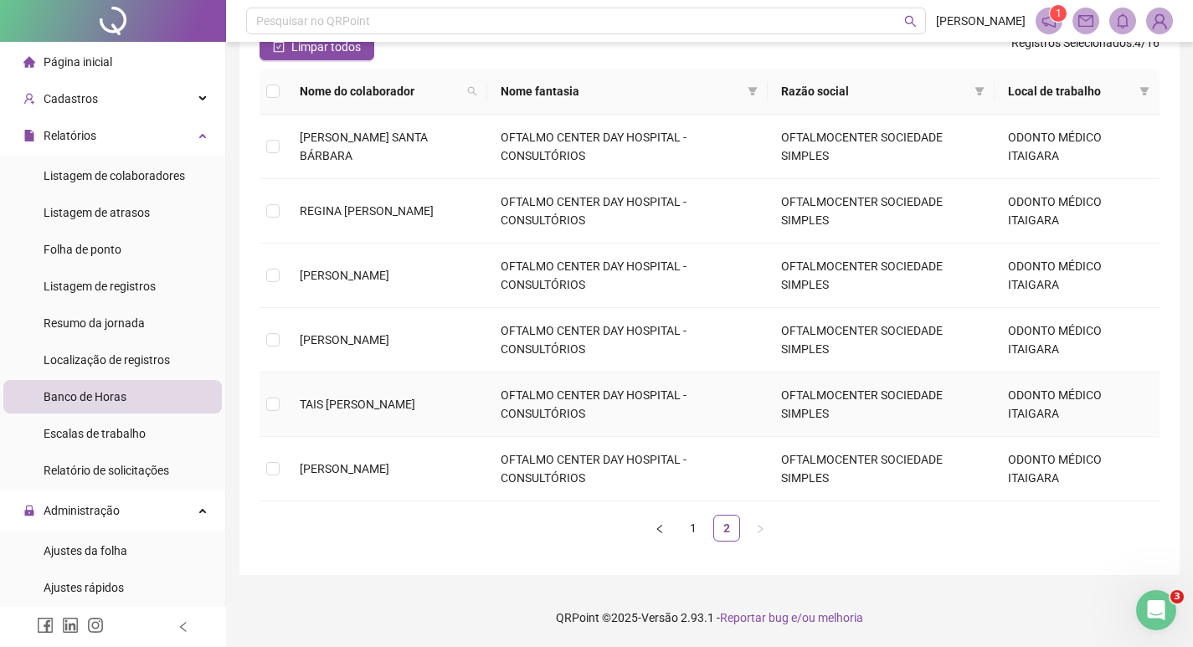
click at [287, 398] on td "TAIS [PERSON_NAME]" at bounding box center [386, 405] width 201 height 64
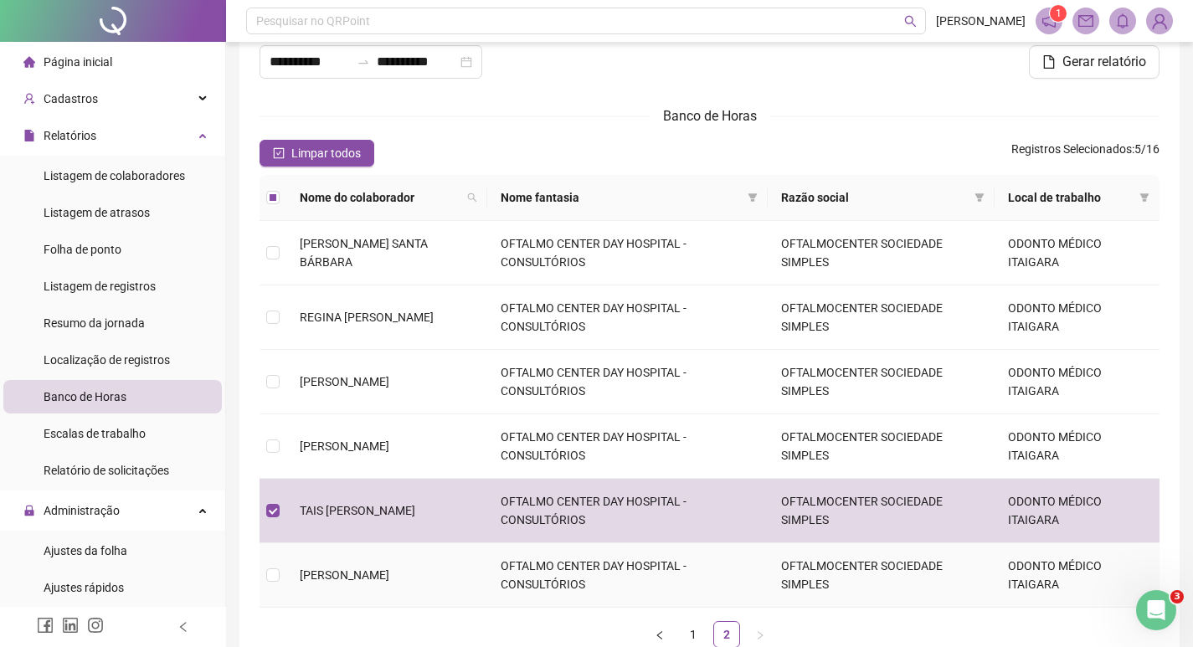
scroll to position [0, 0]
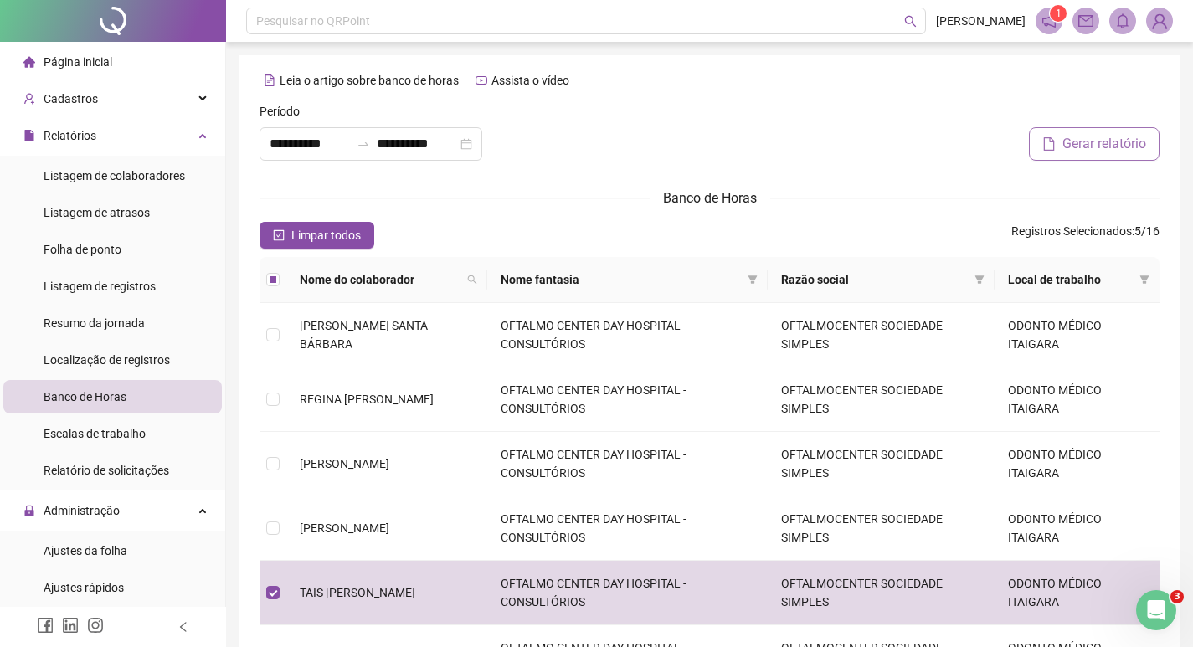
click at [1063, 133] on button "Gerar relatório" at bounding box center [1094, 144] width 131 height 34
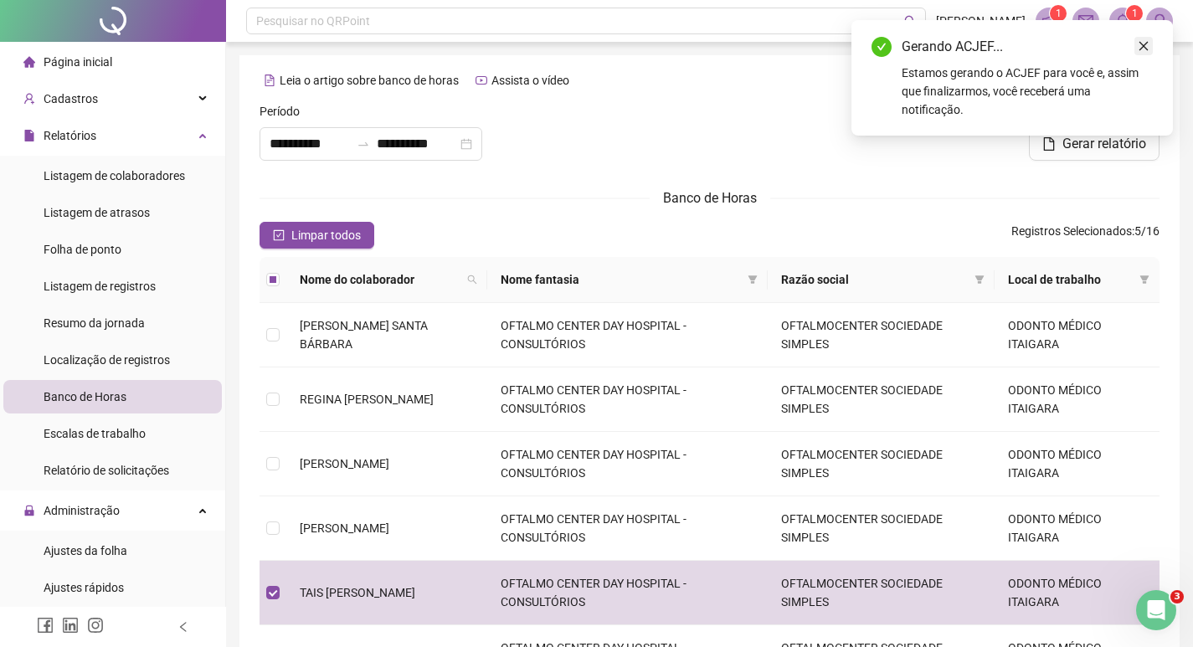
click at [1146, 45] on icon "close" at bounding box center [1144, 46] width 12 height 12
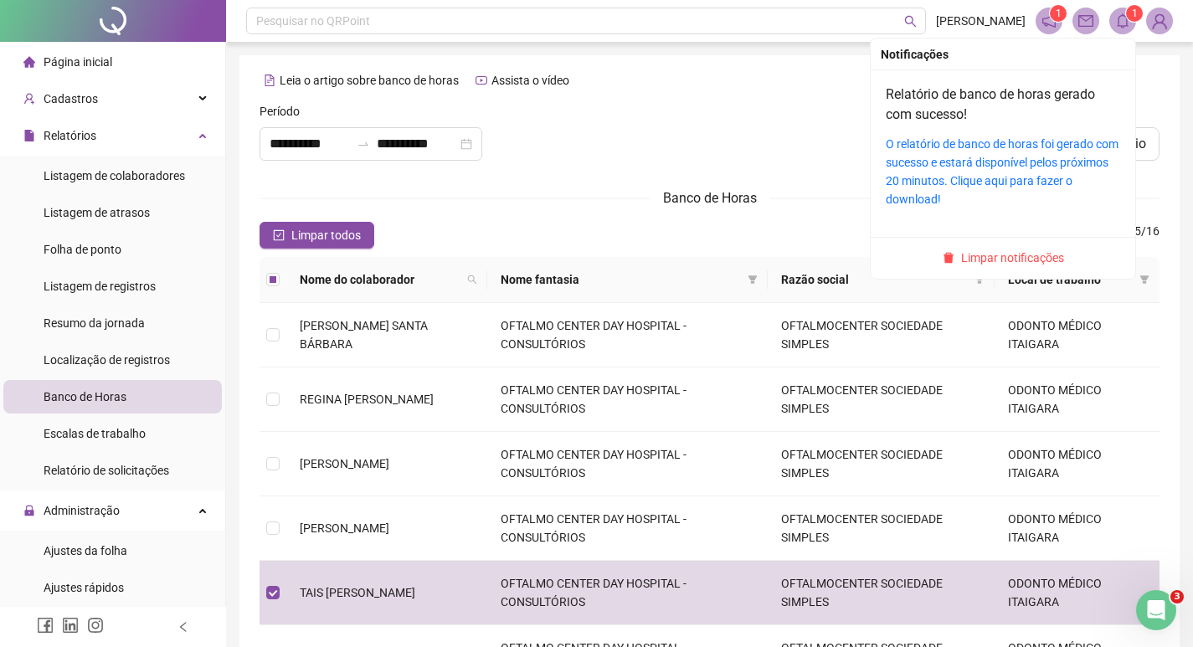
click at [1125, 25] on icon "bell" at bounding box center [1123, 20] width 15 height 15
click at [992, 151] on link "O relatório de banco de horas foi gerado com sucesso e estará disponível pelos …" at bounding box center [1002, 171] width 233 height 69
click at [997, 255] on span "Limpar notificações" at bounding box center [1012, 258] width 103 height 18
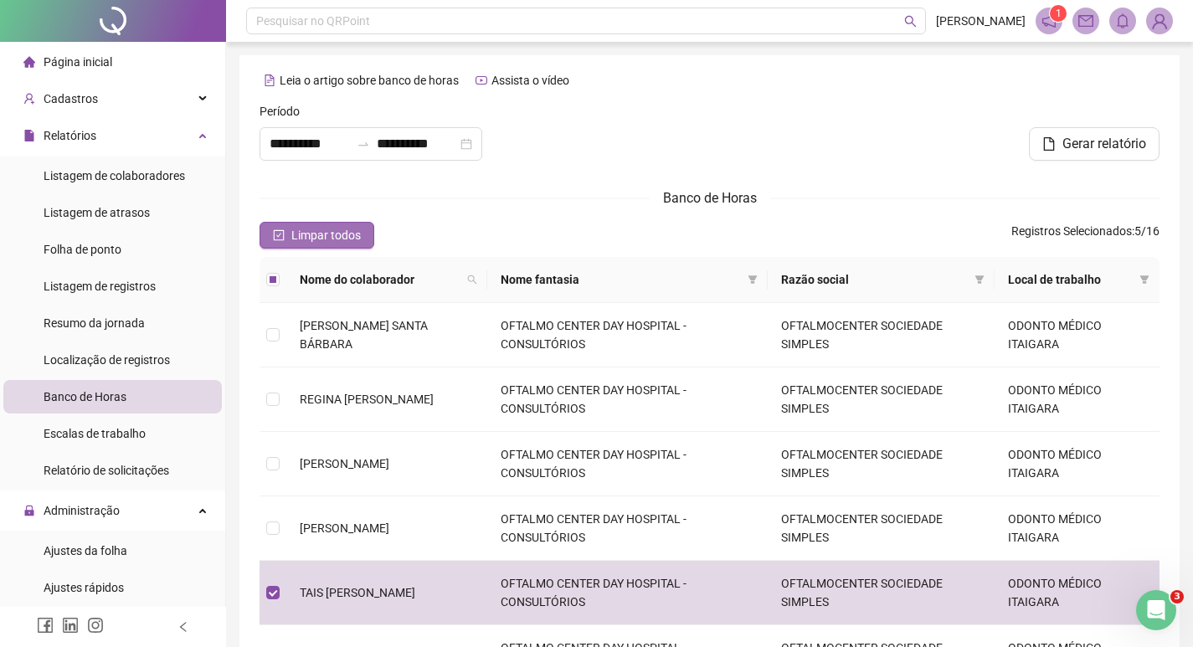
click at [276, 237] on icon "check-square" at bounding box center [279, 235] width 12 height 12
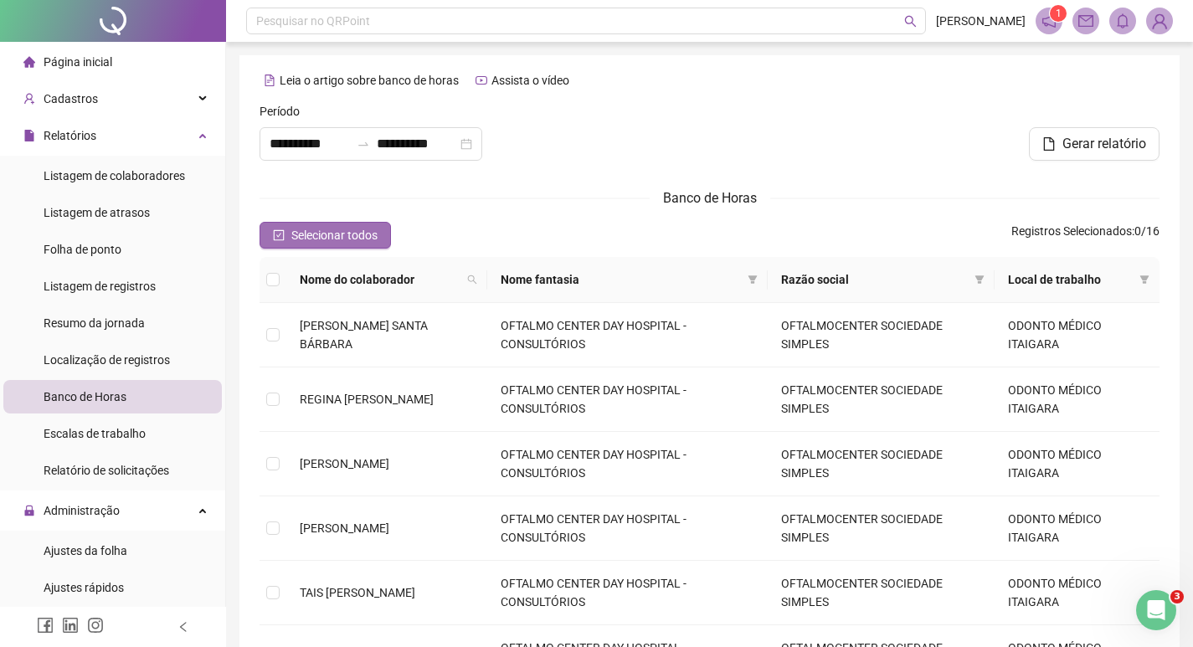
click at [276, 237] on icon "check-square" at bounding box center [279, 235] width 12 height 12
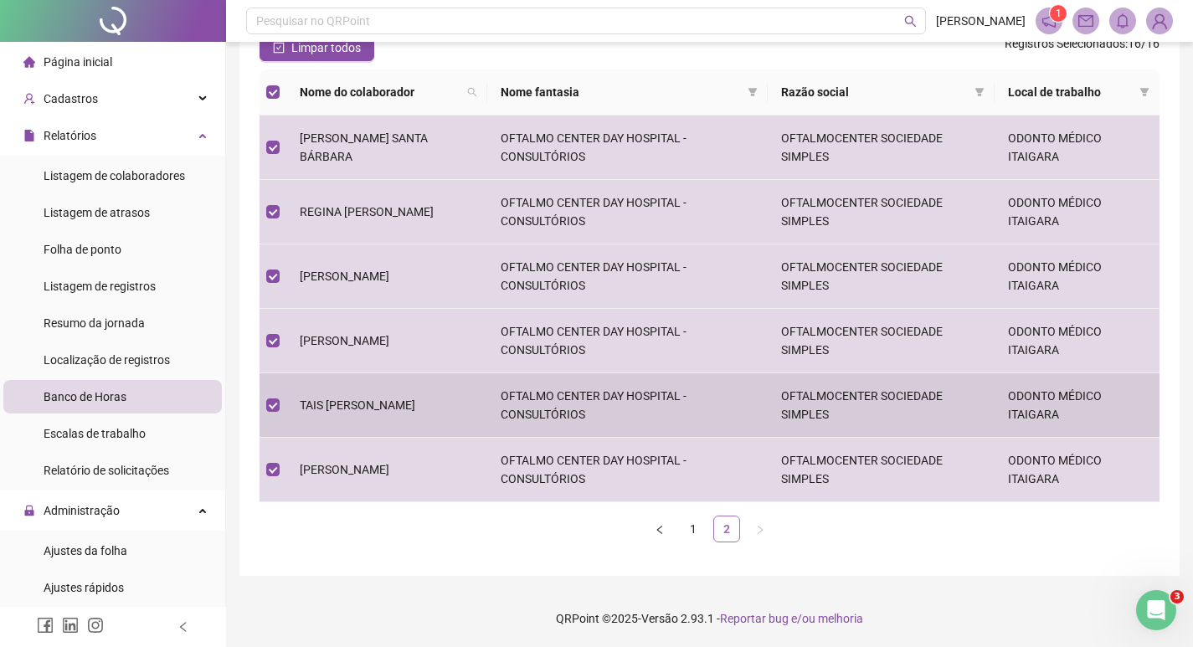
scroll to position [188, 0]
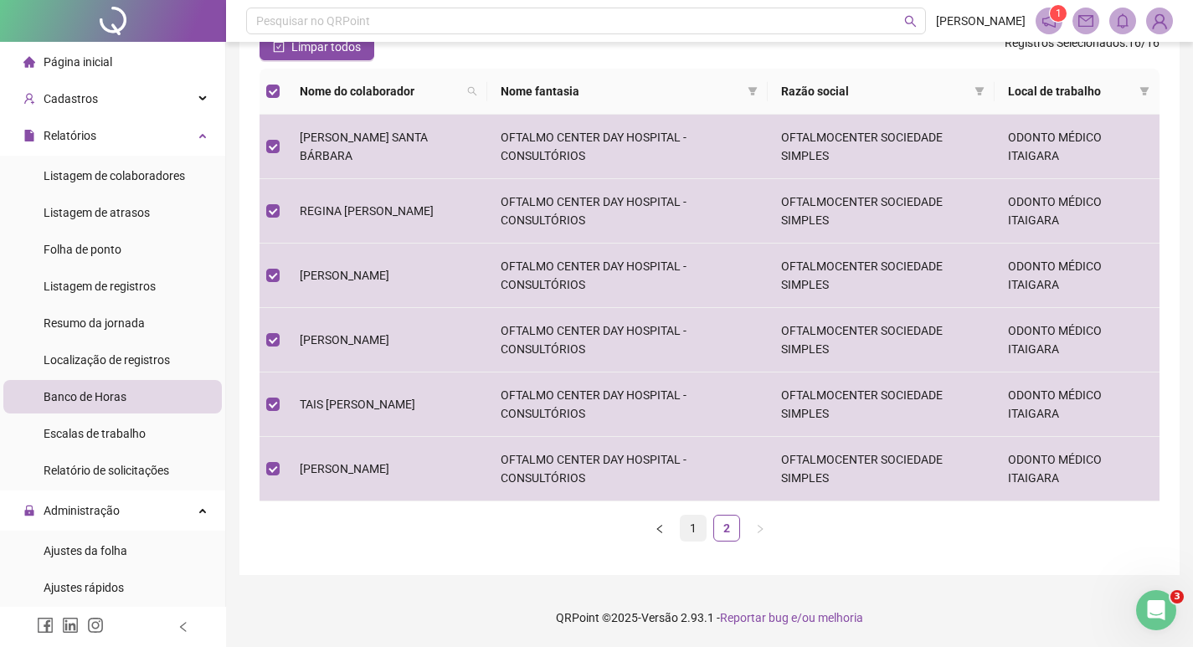
click at [698, 528] on link "1" at bounding box center [693, 528] width 25 height 25
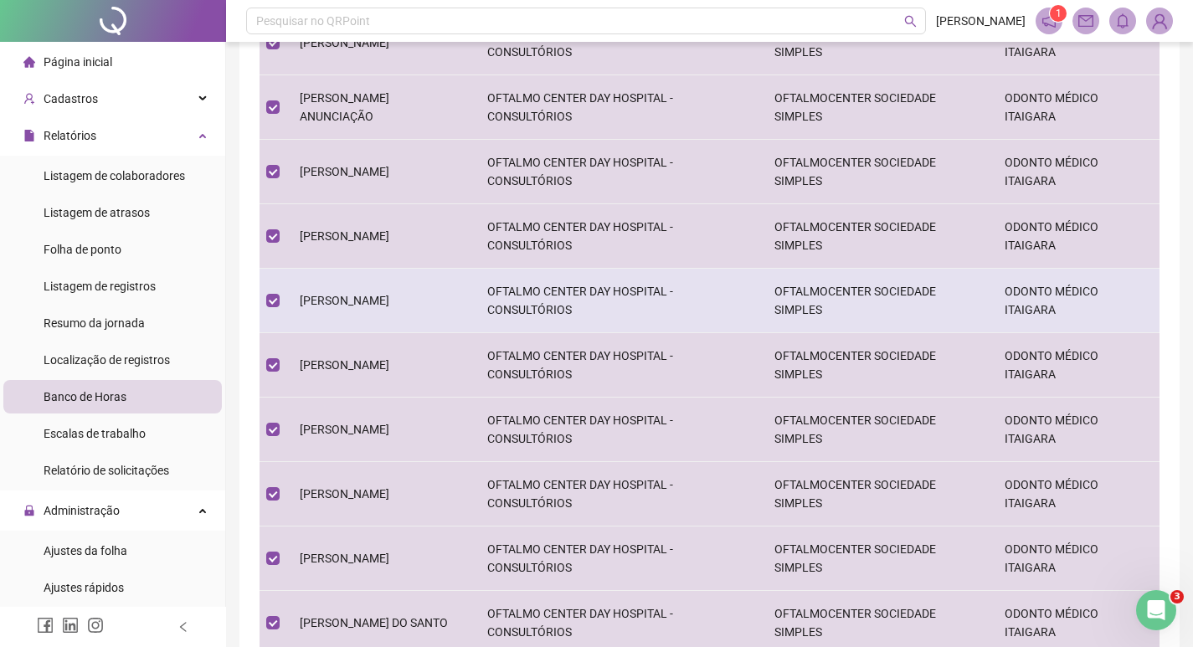
scroll to position [440, 0]
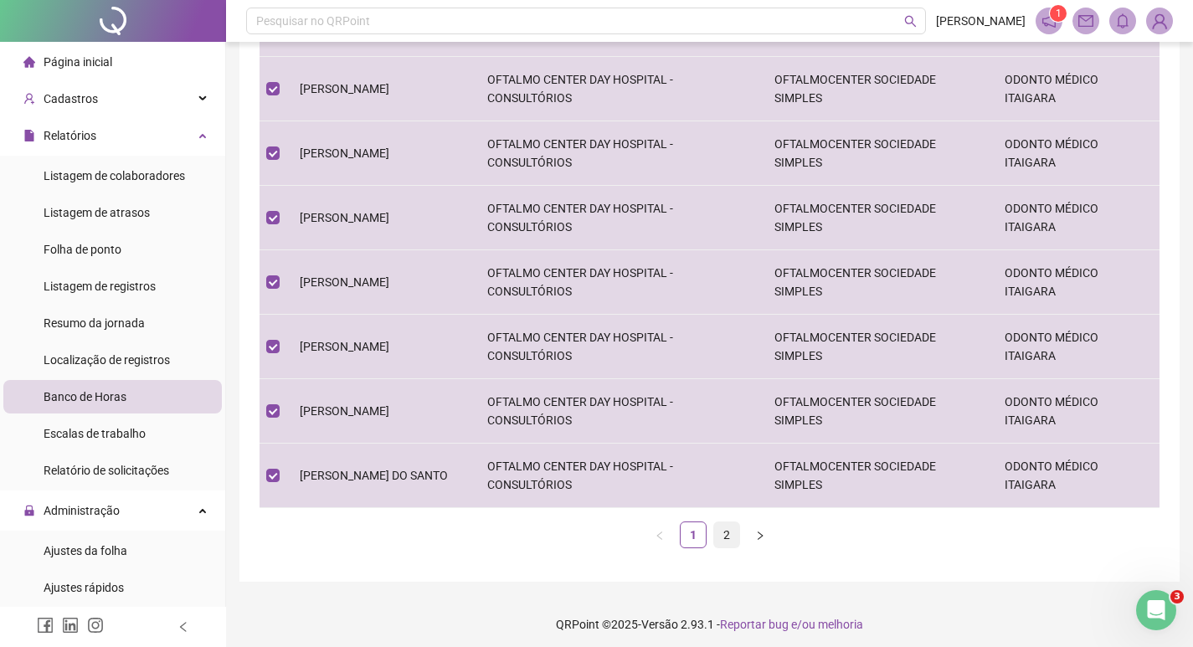
click at [732, 536] on link "2" at bounding box center [726, 535] width 25 height 25
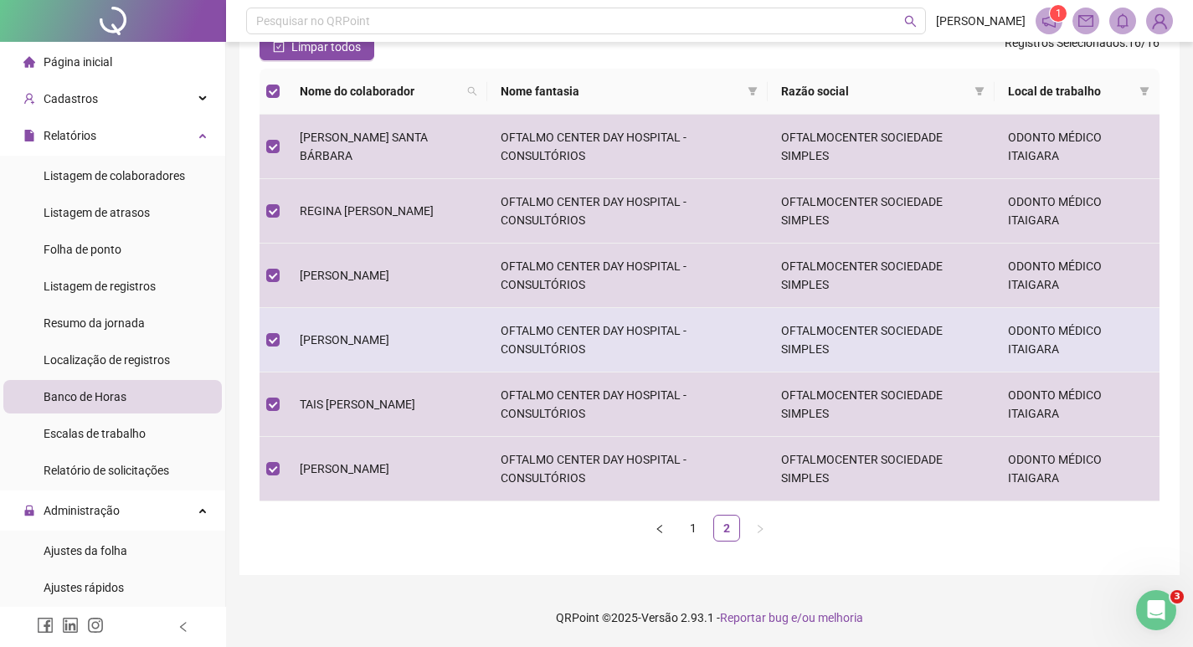
click at [365, 343] on span "[PERSON_NAME]" at bounding box center [345, 339] width 90 height 13
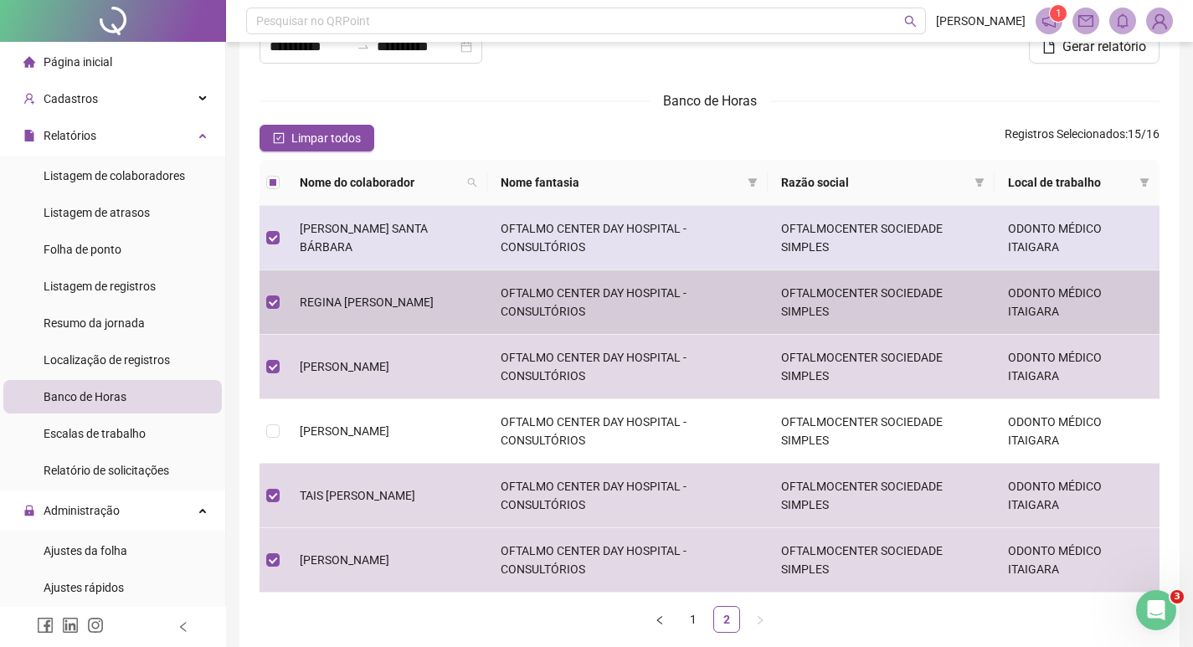
scroll to position [0, 0]
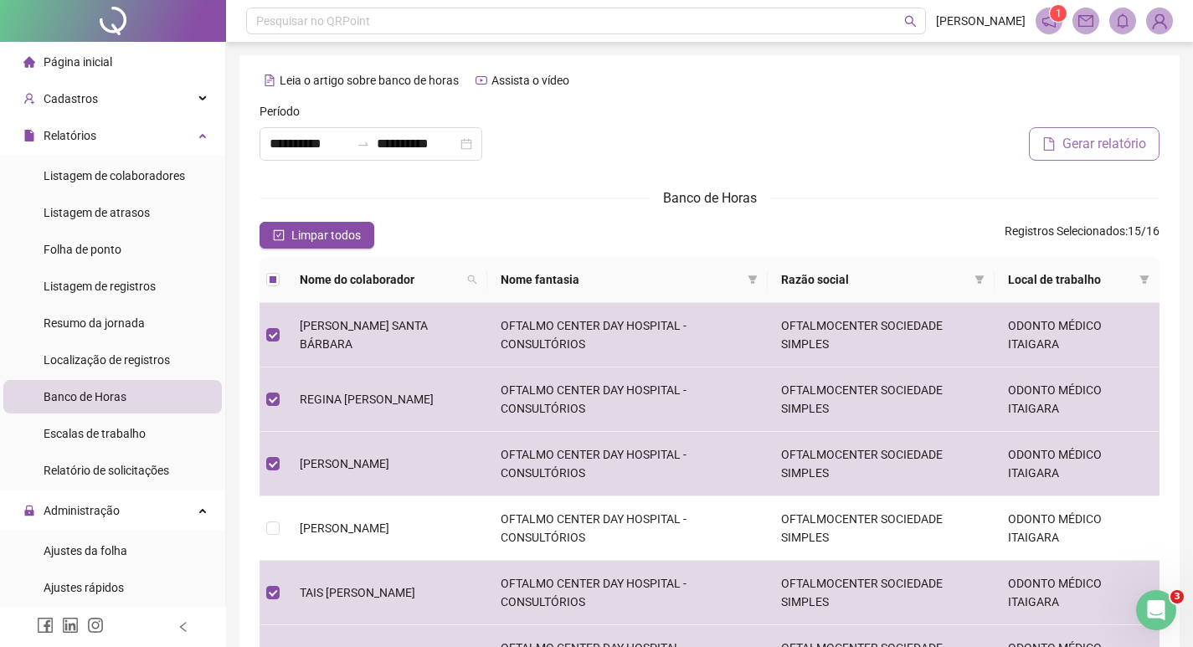
click at [1090, 152] on span "Gerar relatório" at bounding box center [1105, 144] width 84 height 20
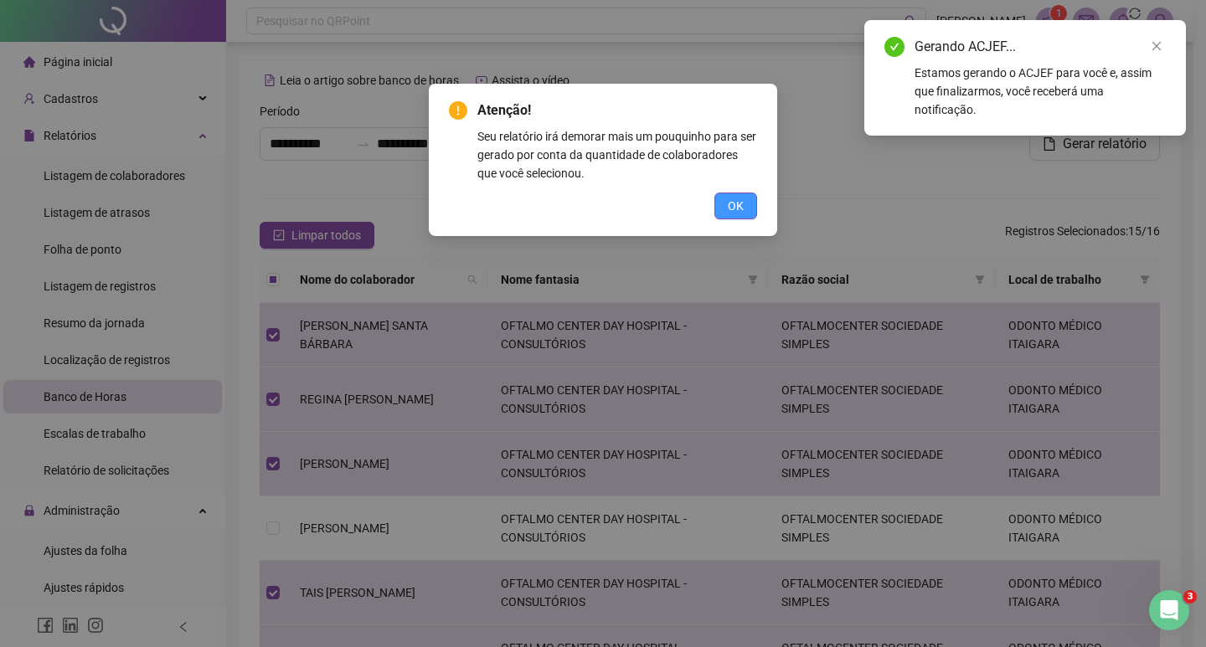
click at [741, 203] on span "OK" at bounding box center [736, 206] width 16 height 18
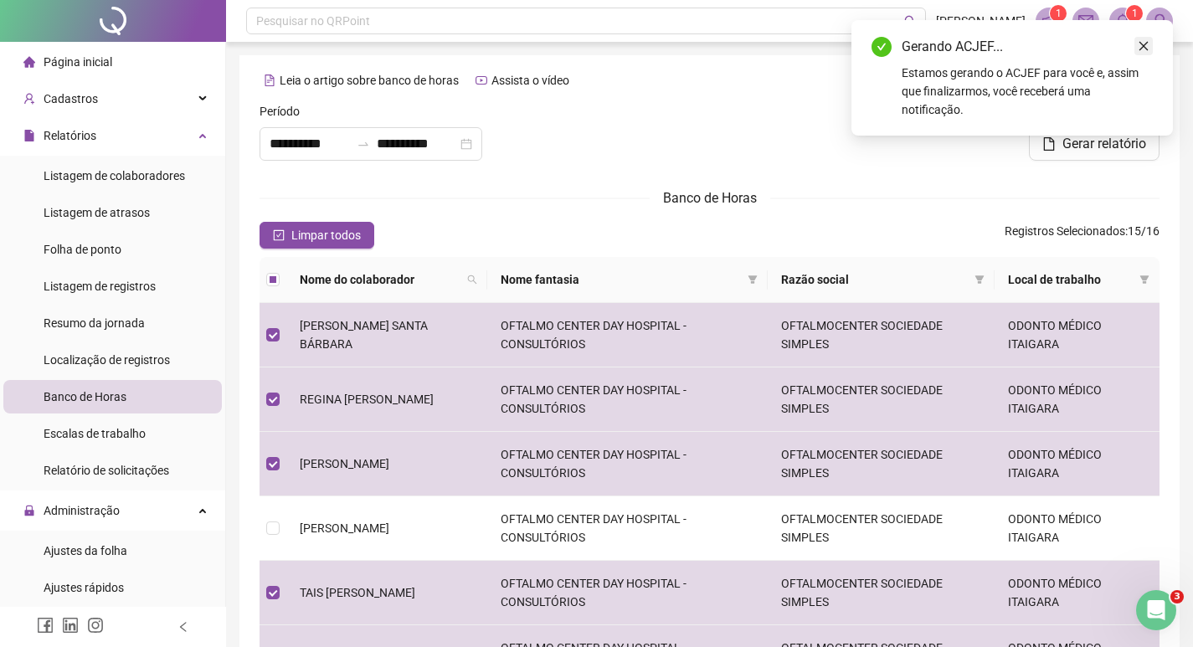
click at [1145, 49] on icon "close" at bounding box center [1144, 46] width 12 height 12
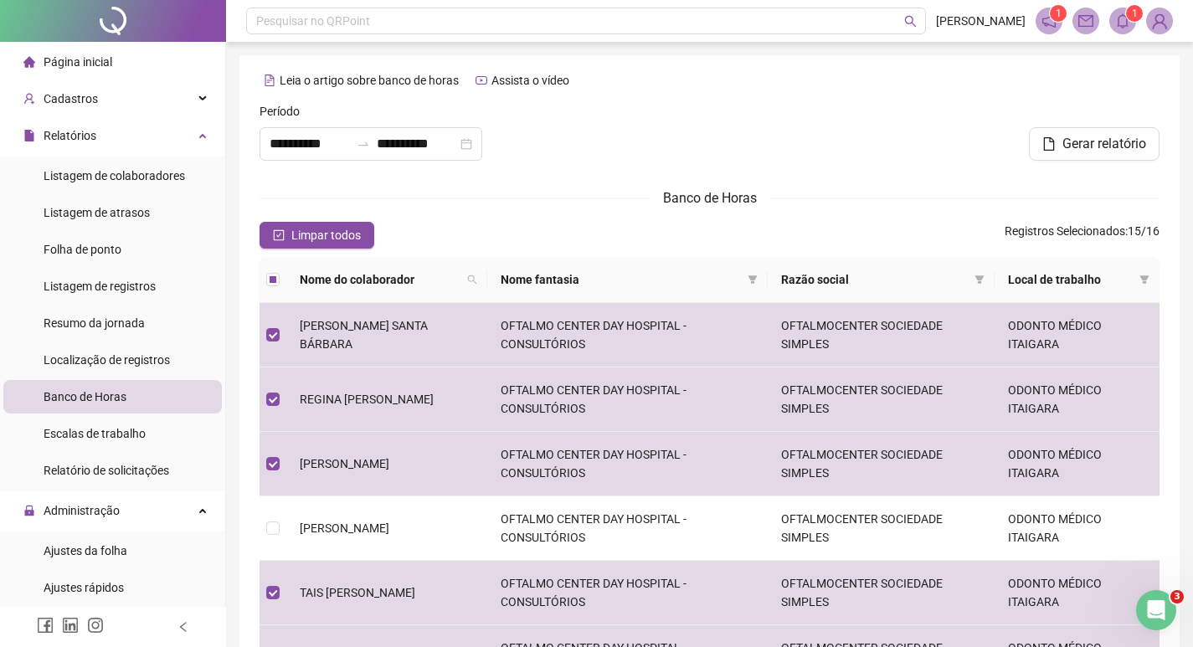
click at [1121, 22] on icon "bell" at bounding box center [1123, 20] width 15 height 15
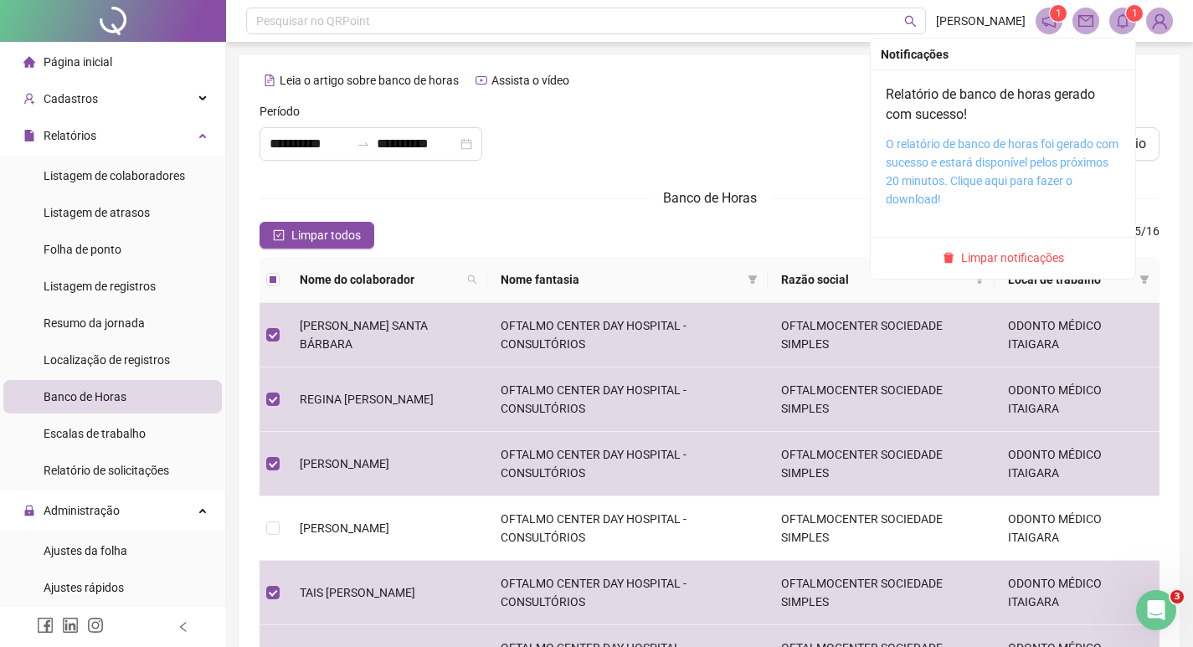
click at [1007, 146] on link "O relatório de banco de horas foi gerado com sucesso e estará disponível pelos …" at bounding box center [1002, 171] width 233 height 69
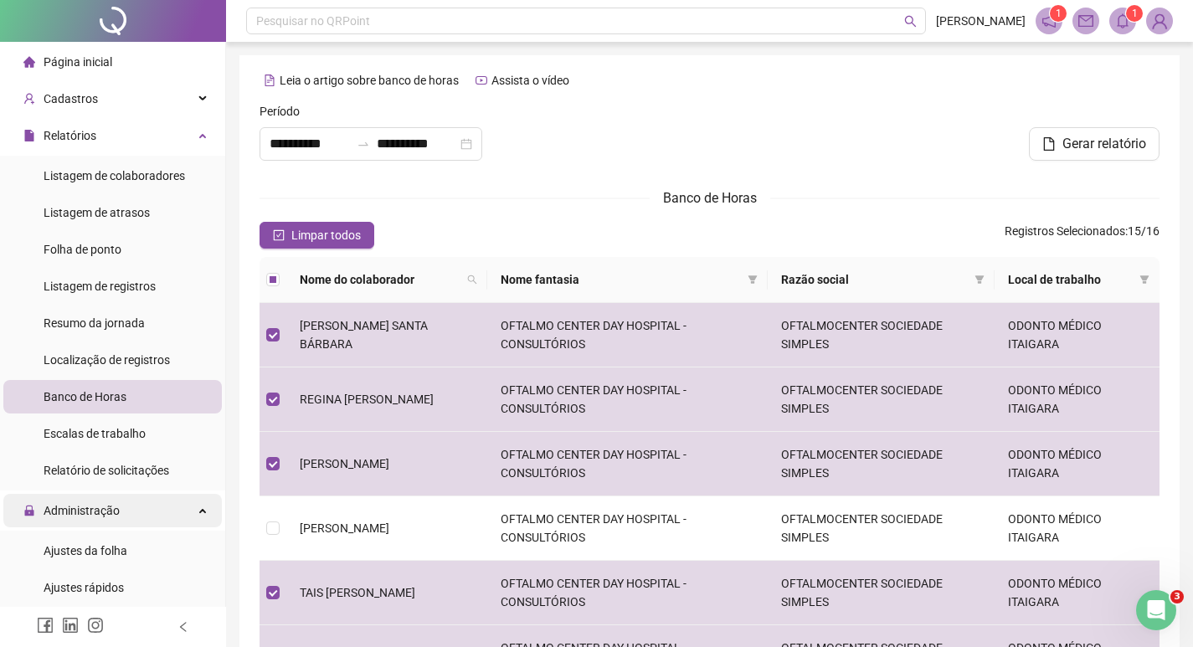
click at [106, 511] on span "Administração" at bounding box center [82, 510] width 76 height 13
click at [103, 513] on span "Administração" at bounding box center [82, 510] width 76 height 13
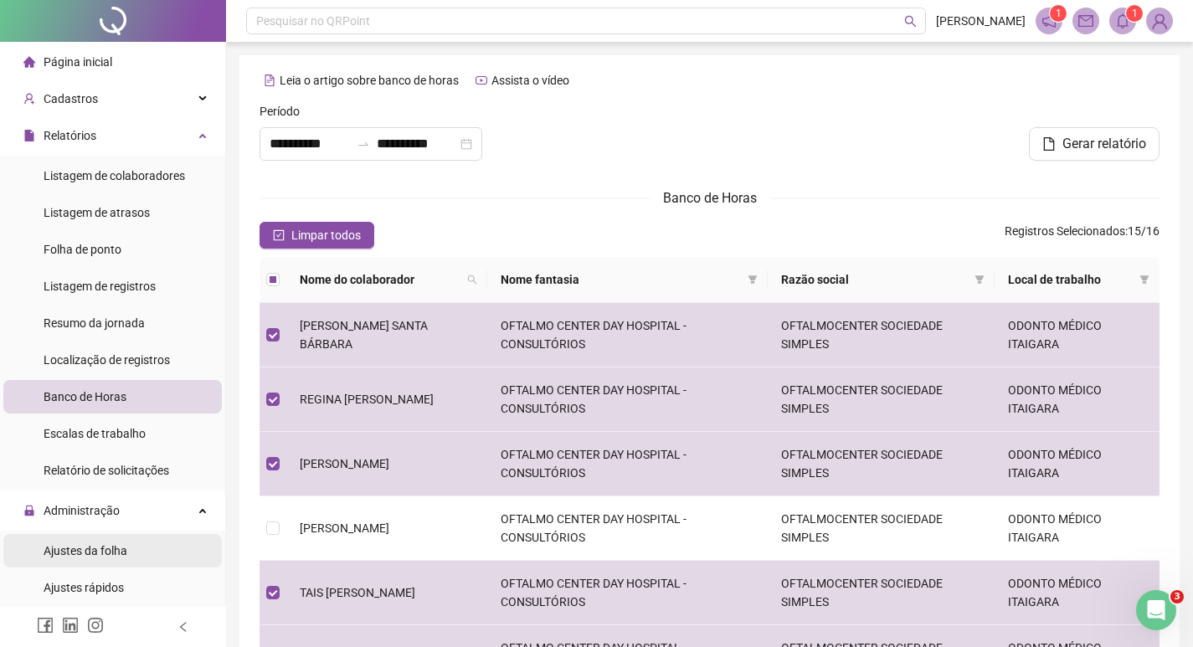
click at [111, 554] on span "Ajustes da folha" at bounding box center [86, 550] width 84 height 13
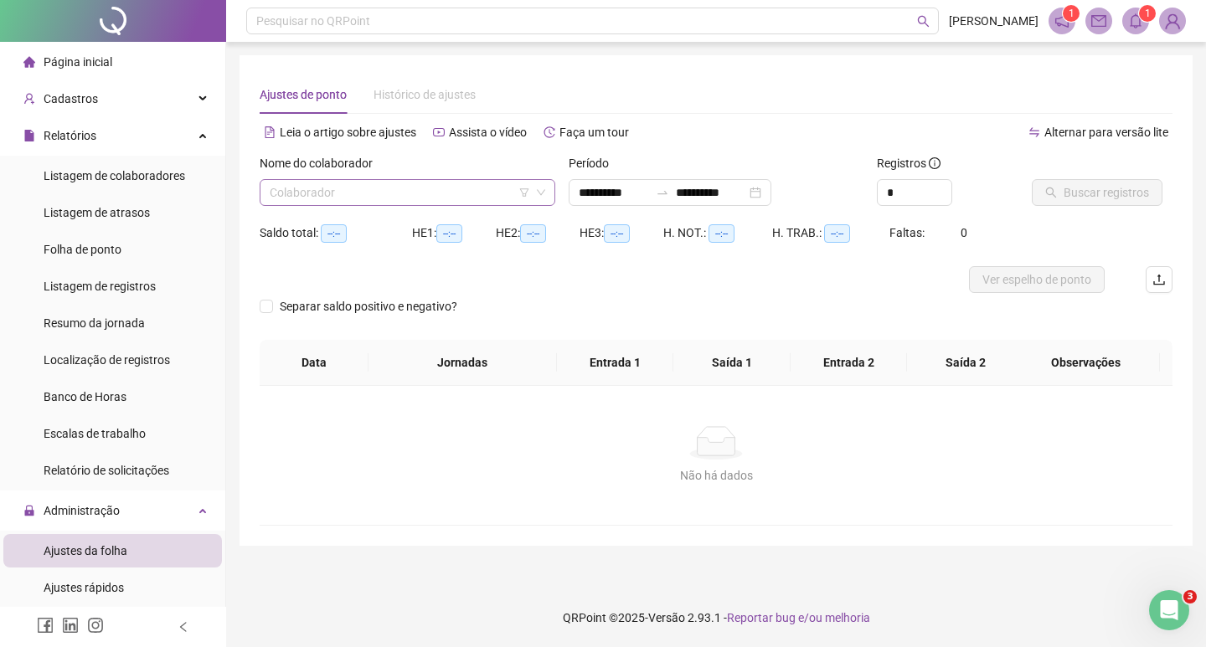
type input "**********"
click at [344, 193] on input "search" at bounding box center [400, 192] width 260 height 25
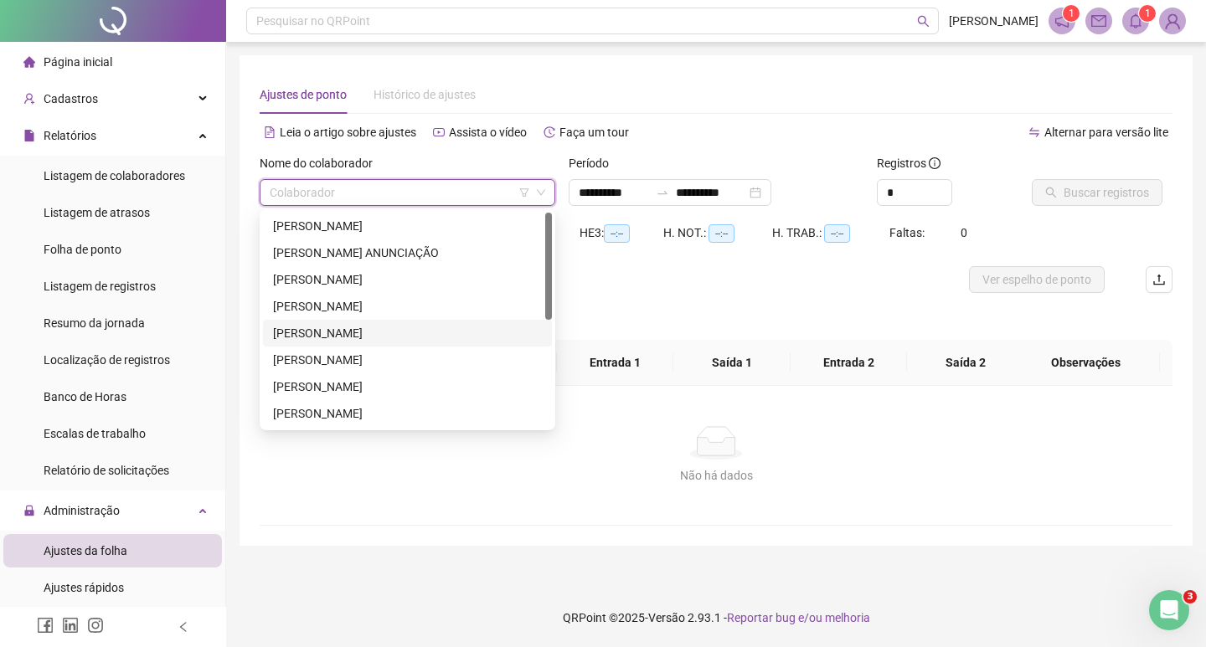
click at [332, 338] on div "[PERSON_NAME]" at bounding box center [407, 333] width 269 height 18
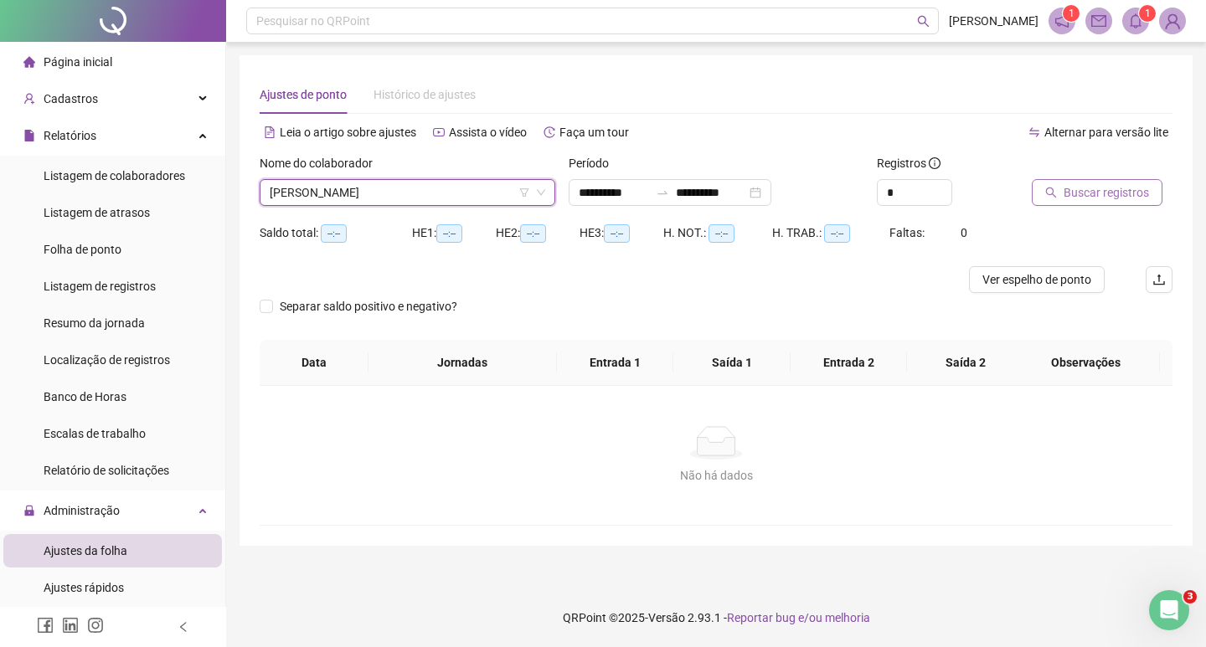
click at [1087, 188] on span "Buscar registros" at bounding box center [1106, 192] width 85 height 18
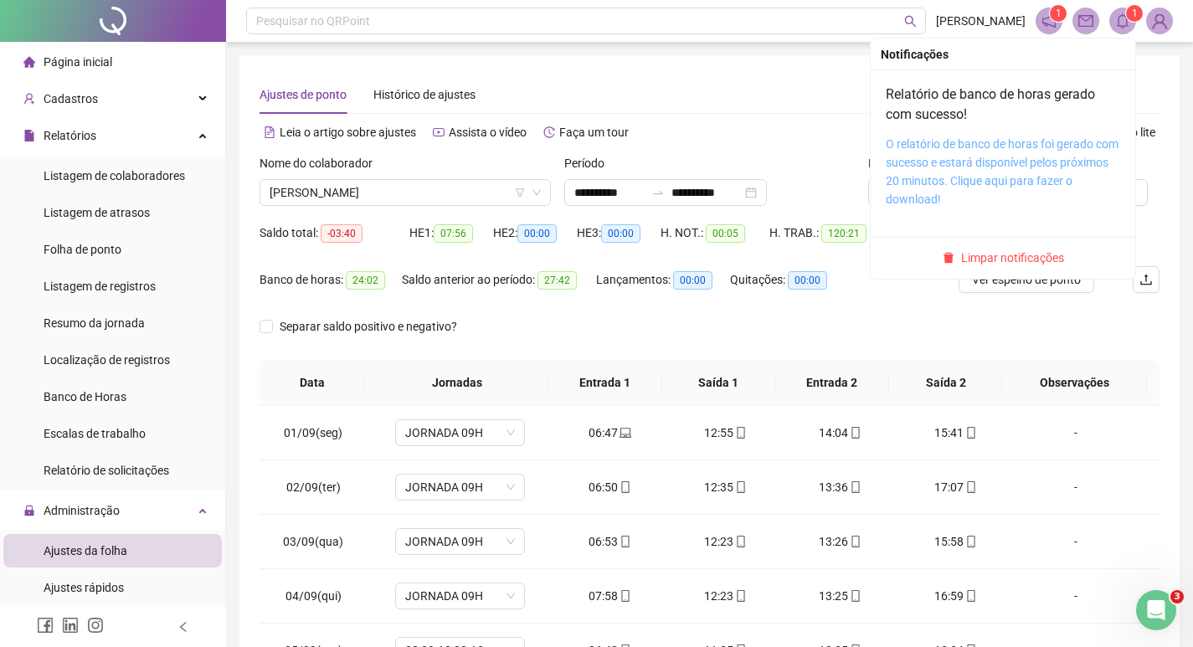
click at [1034, 162] on link "O relatório de banco de horas foi gerado com sucesso e estará disponível pelos …" at bounding box center [1002, 171] width 233 height 69
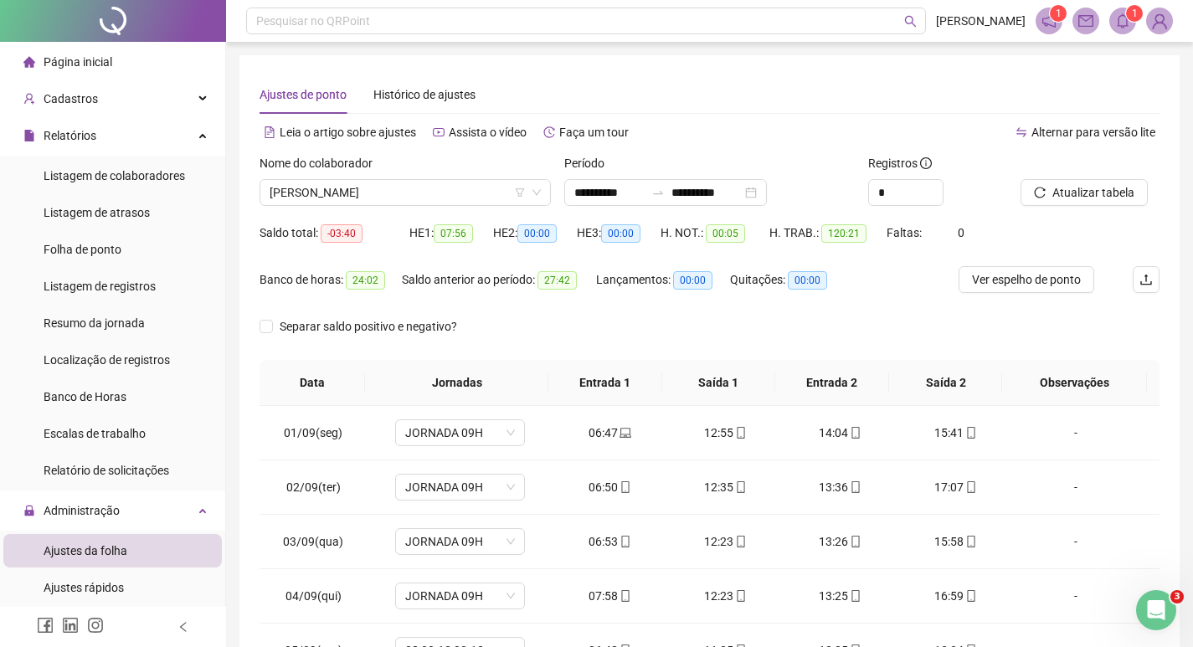
click at [1165, 68] on div "**********" at bounding box center [710, 419] width 941 height 729
click at [1160, 28] on img at bounding box center [1159, 20] width 25 height 25
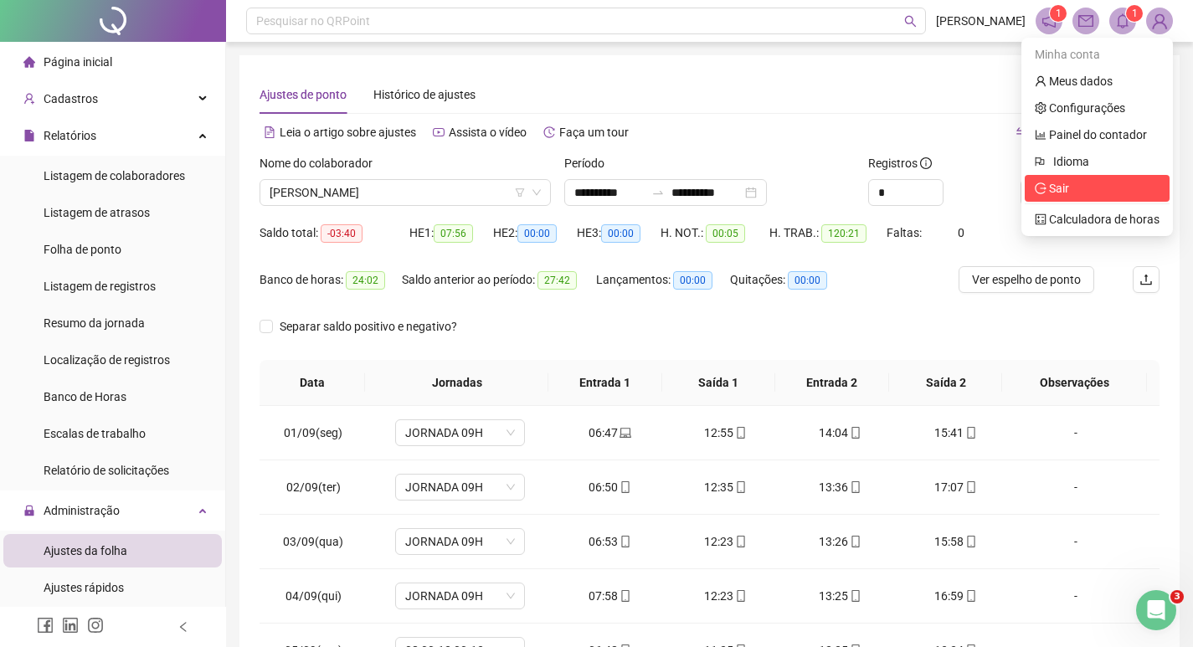
click at [1066, 198] on li "Sair" at bounding box center [1097, 188] width 145 height 27
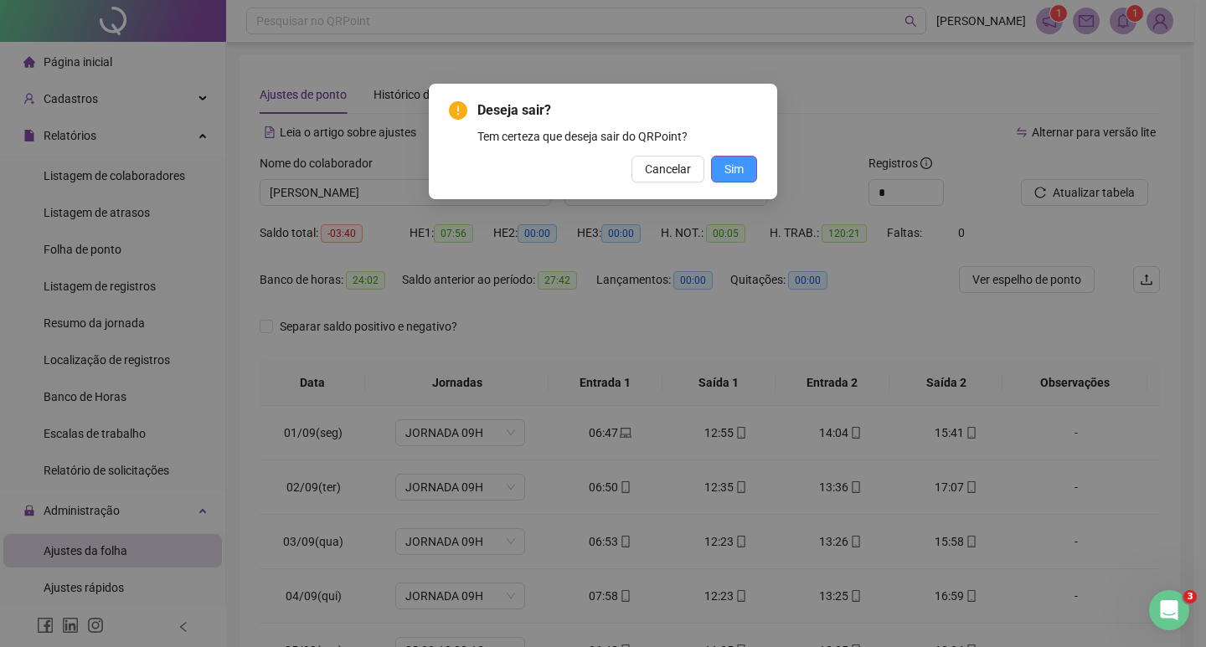
click at [741, 171] on span "Sim" at bounding box center [733, 169] width 19 height 18
